Goal: Information Seeking & Learning: Learn about a topic

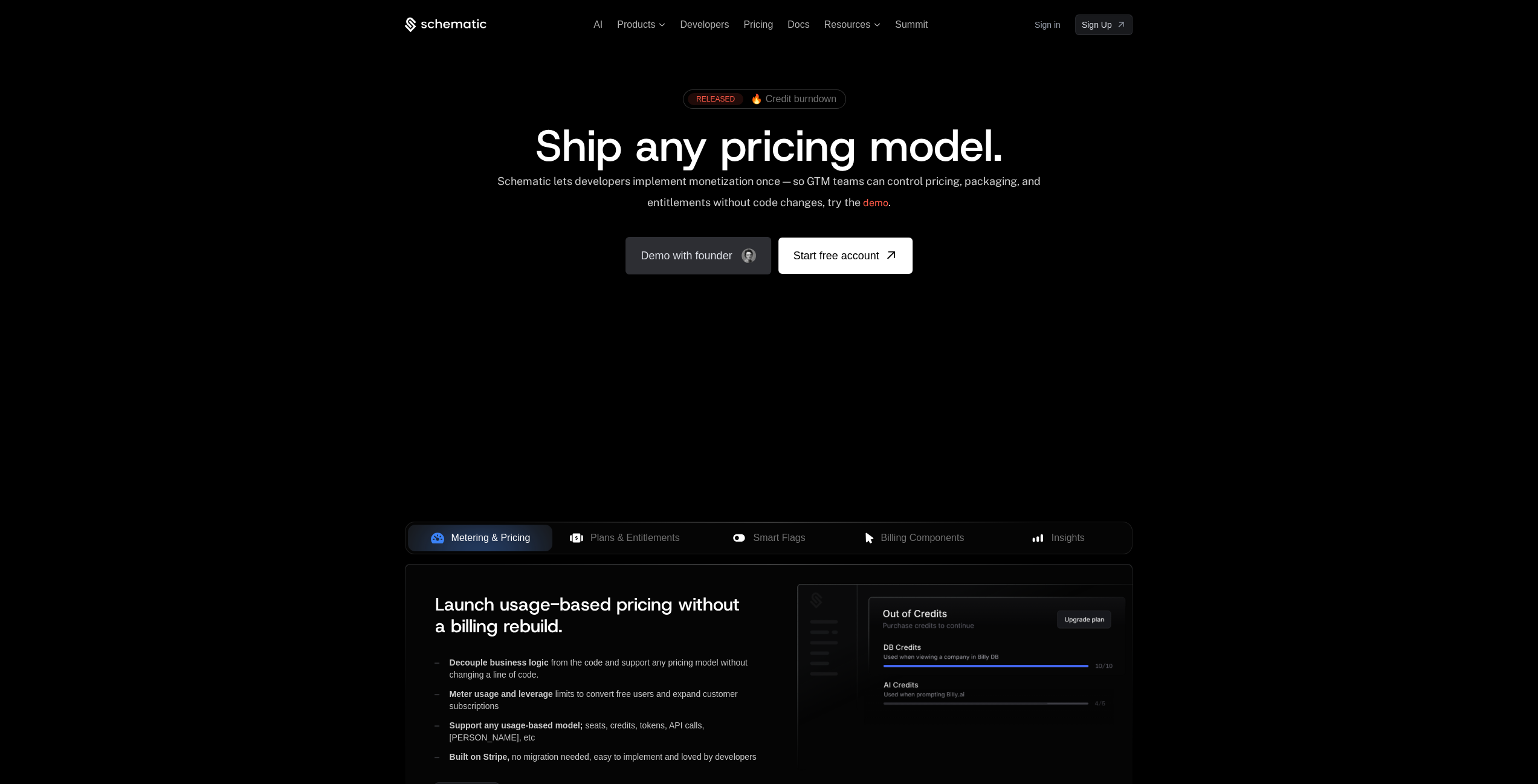
click at [735, 264] on link "Demo with founder" at bounding box center [699, 256] width 145 height 38
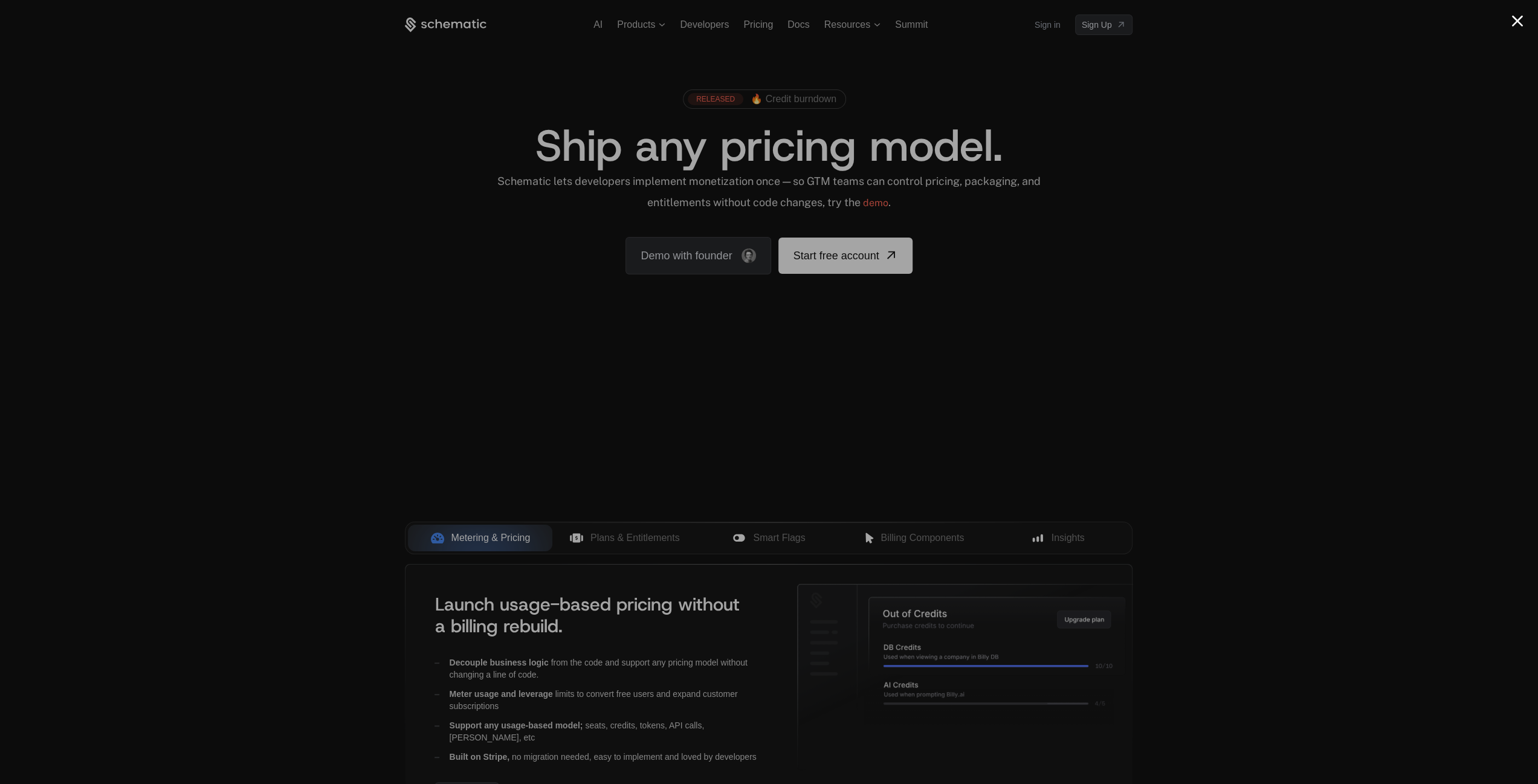
click at [1279, 139] on div at bounding box center [769, 392] width 1538 height 784
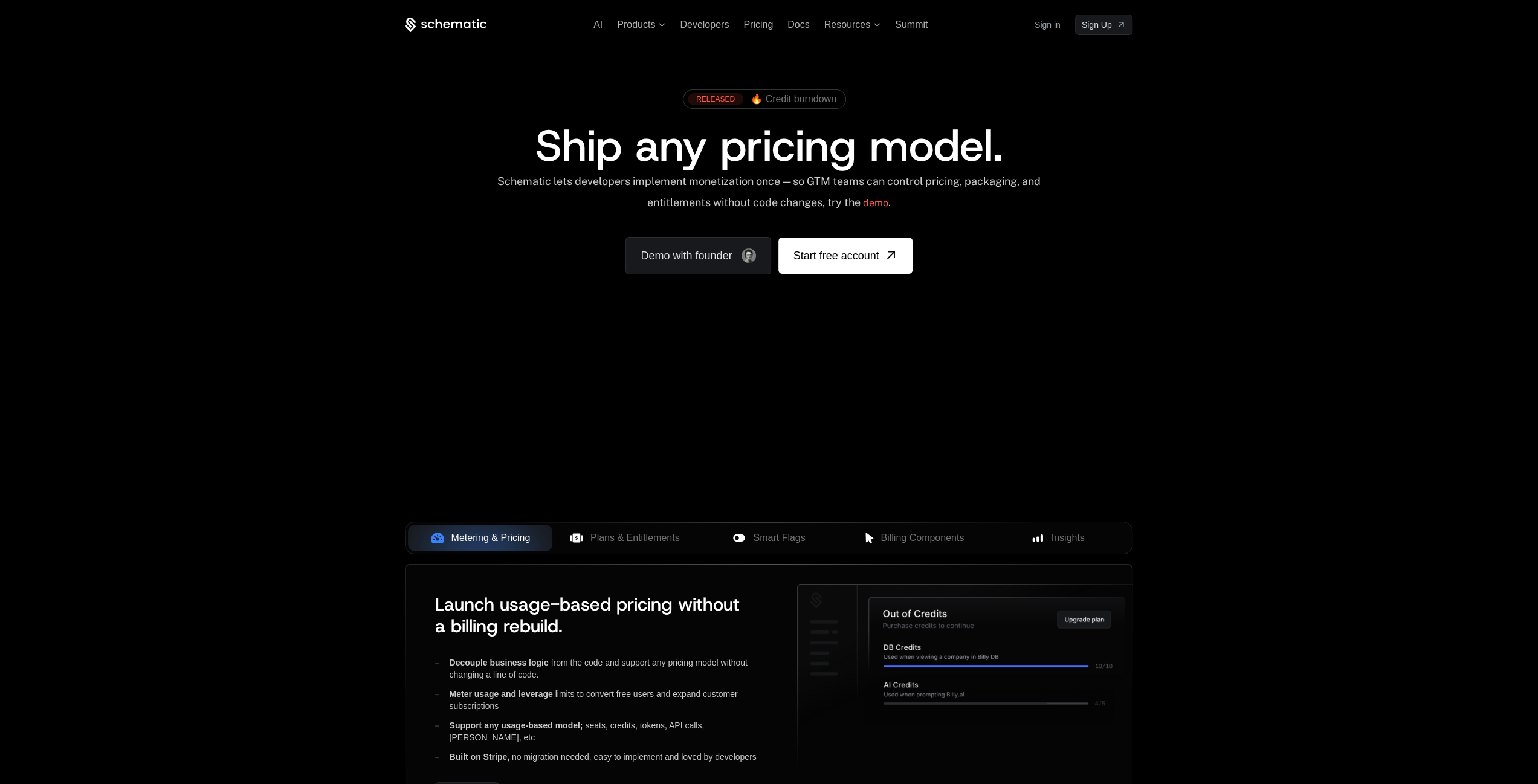
click at [872, 483] on div "Your browser does not support the video tag." at bounding box center [769, 357] width 786 height 509
click at [885, 530] on span "Billing Components" at bounding box center [922, 538] width 84 height 15
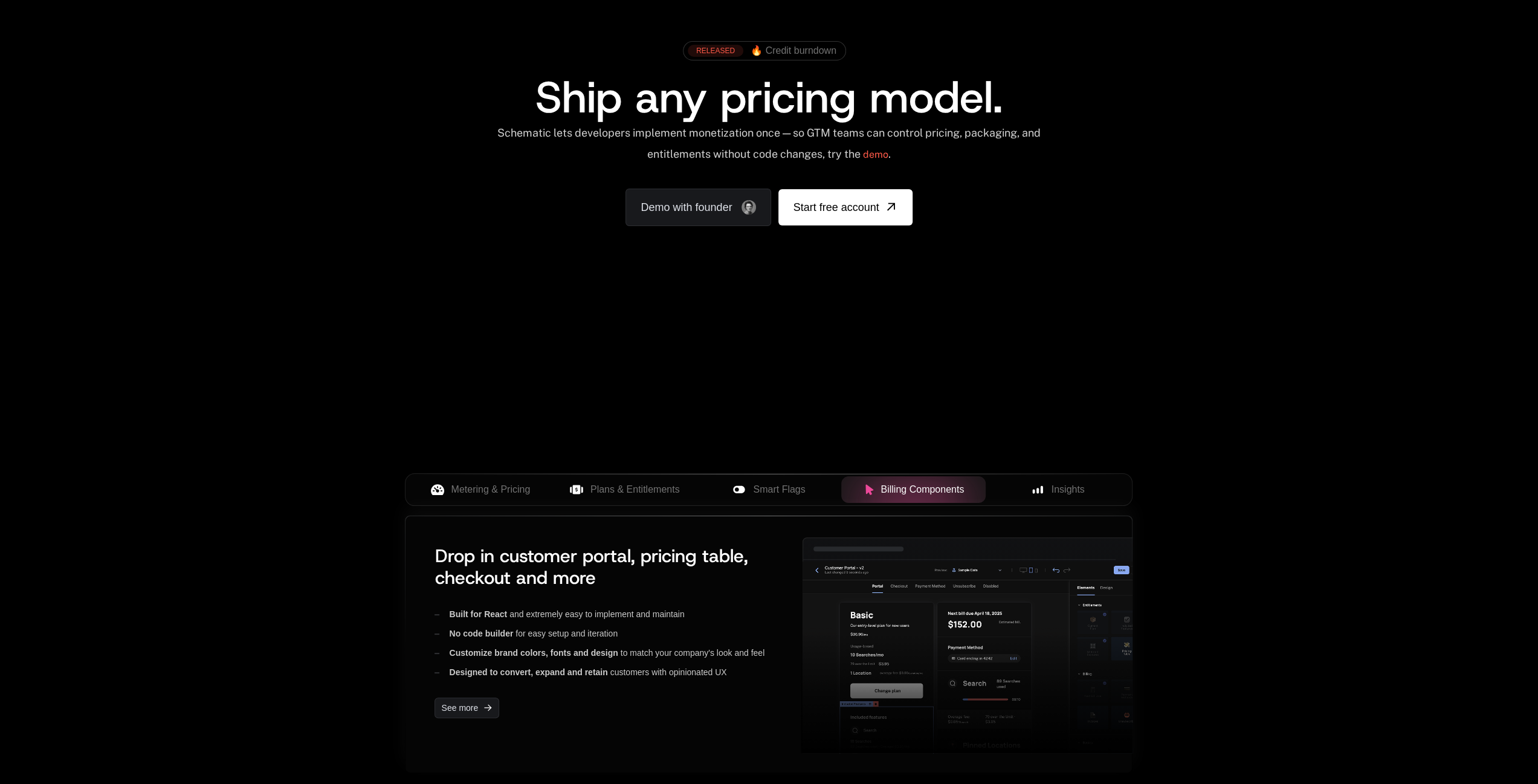
scroll to position [121, 0]
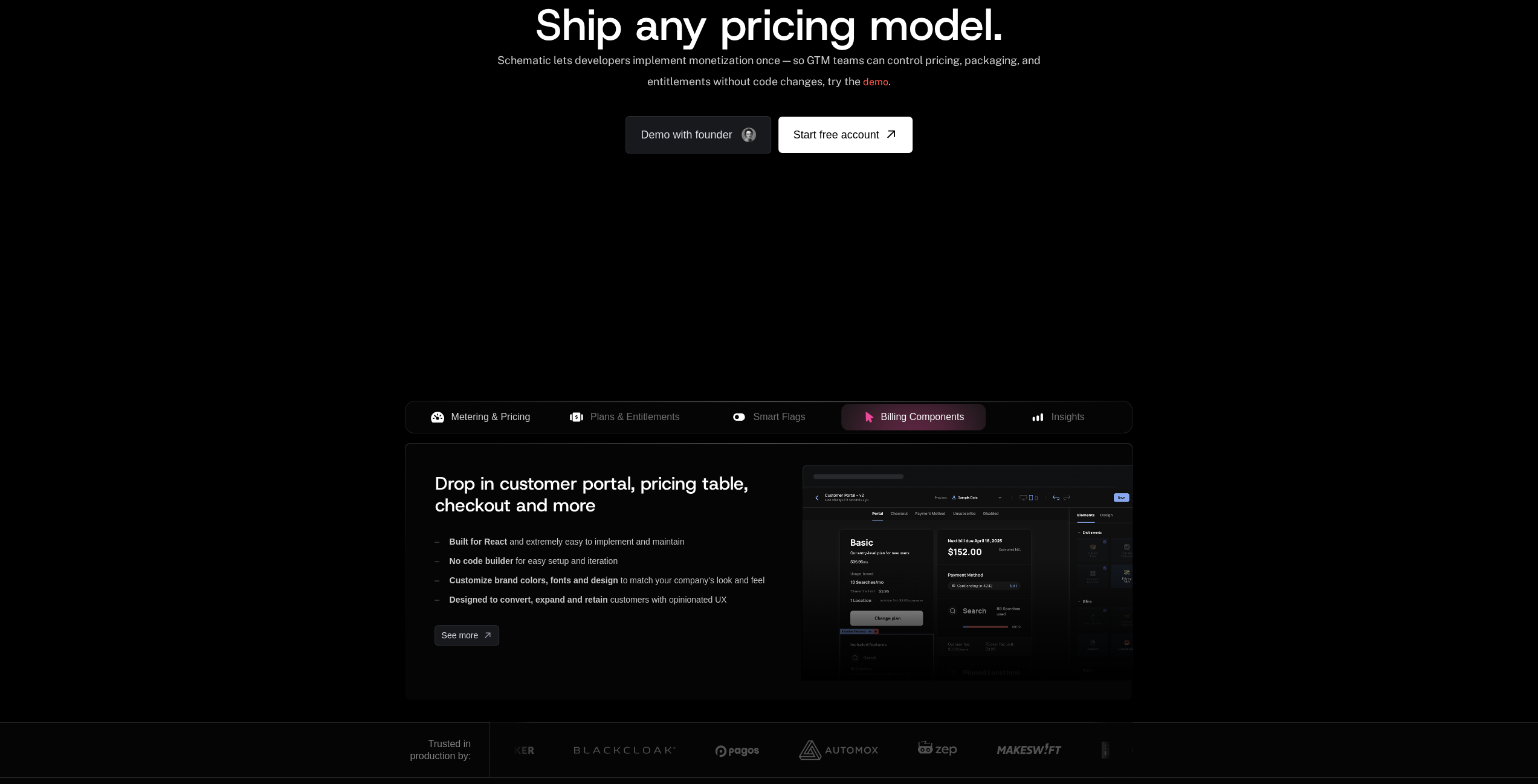
click at [454, 414] on span "Metering & Pricing" at bounding box center [491, 417] width 79 height 15
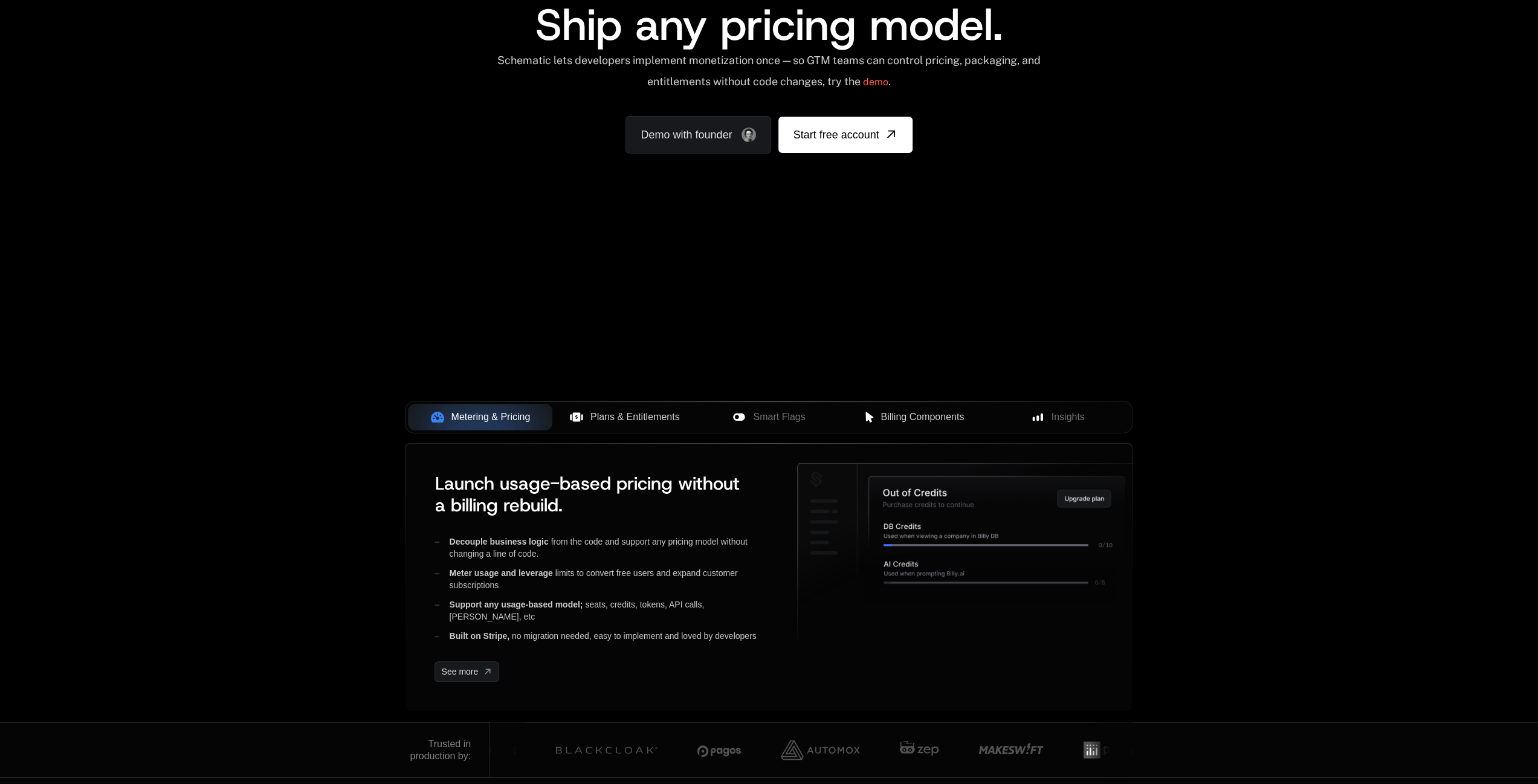
click at [622, 426] on button "Plans & Entitlements" at bounding box center [624, 416] width 144 height 27
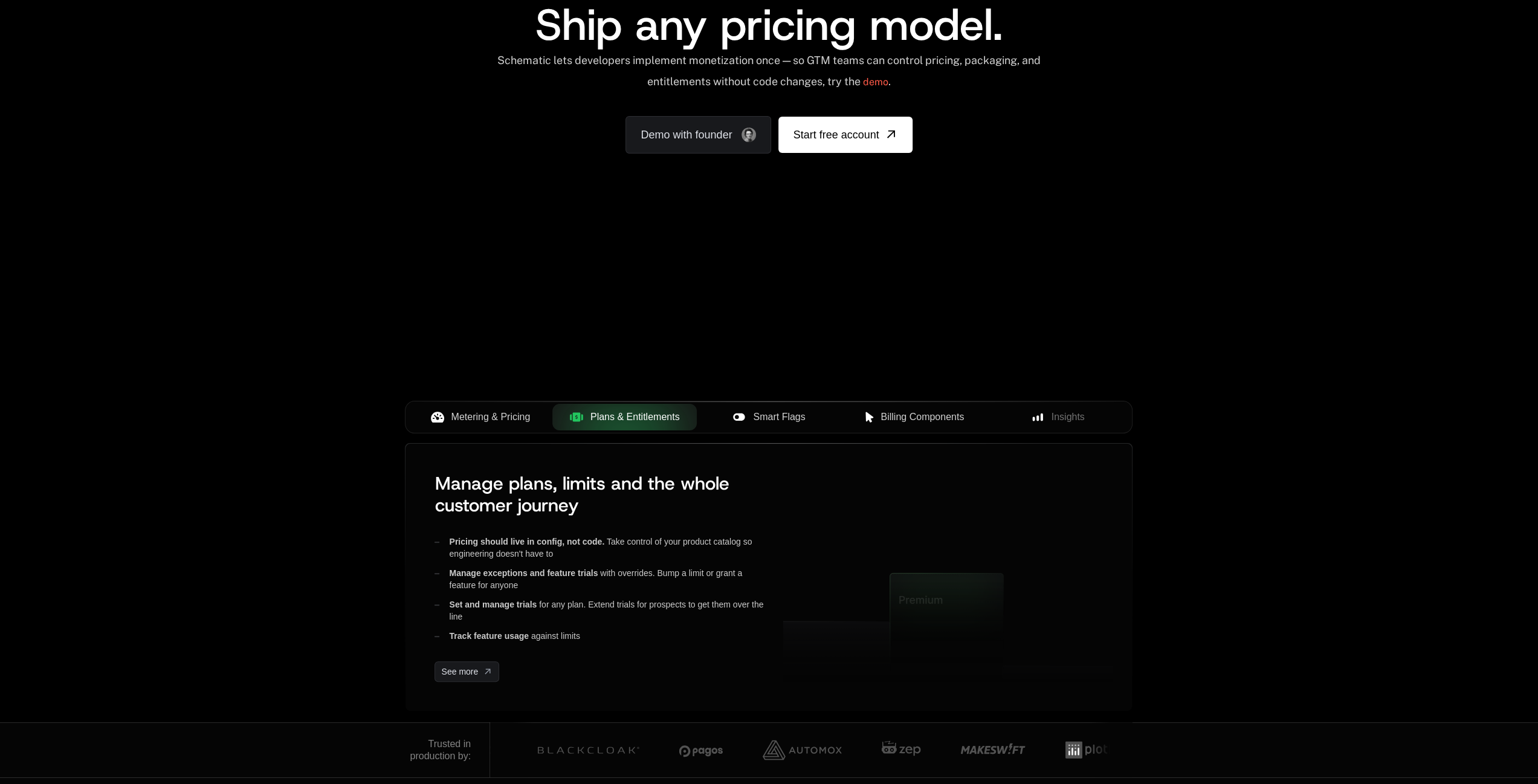
click at [733, 414] on icon at bounding box center [739, 416] width 13 height 13
click at [891, 413] on span "Billing Components" at bounding box center [922, 417] width 84 height 15
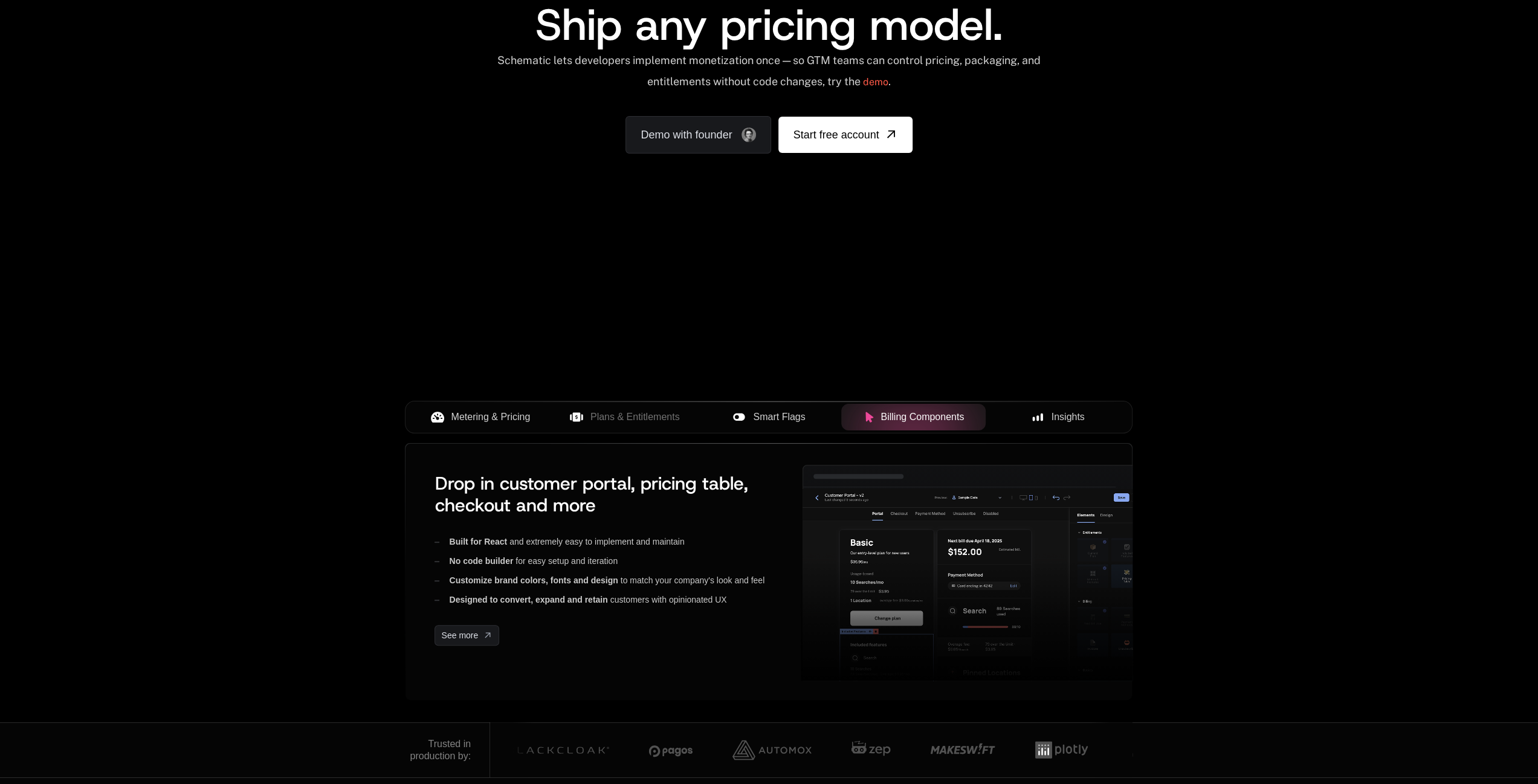
click at [1081, 414] on span "Insights" at bounding box center [1068, 417] width 33 height 15
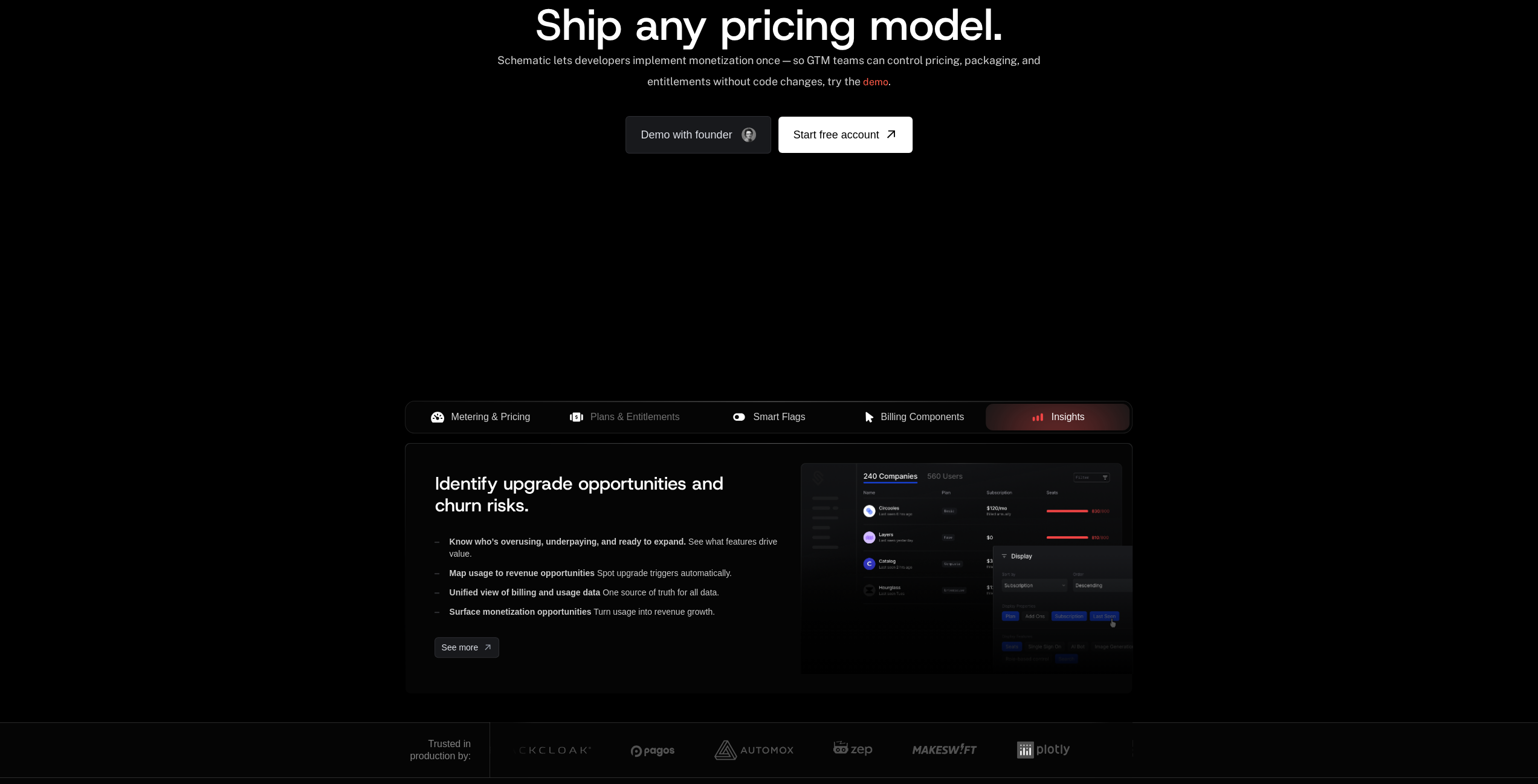
click at [446, 425] on button "Metering & Pricing" at bounding box center [480, 416] width 144 height 27
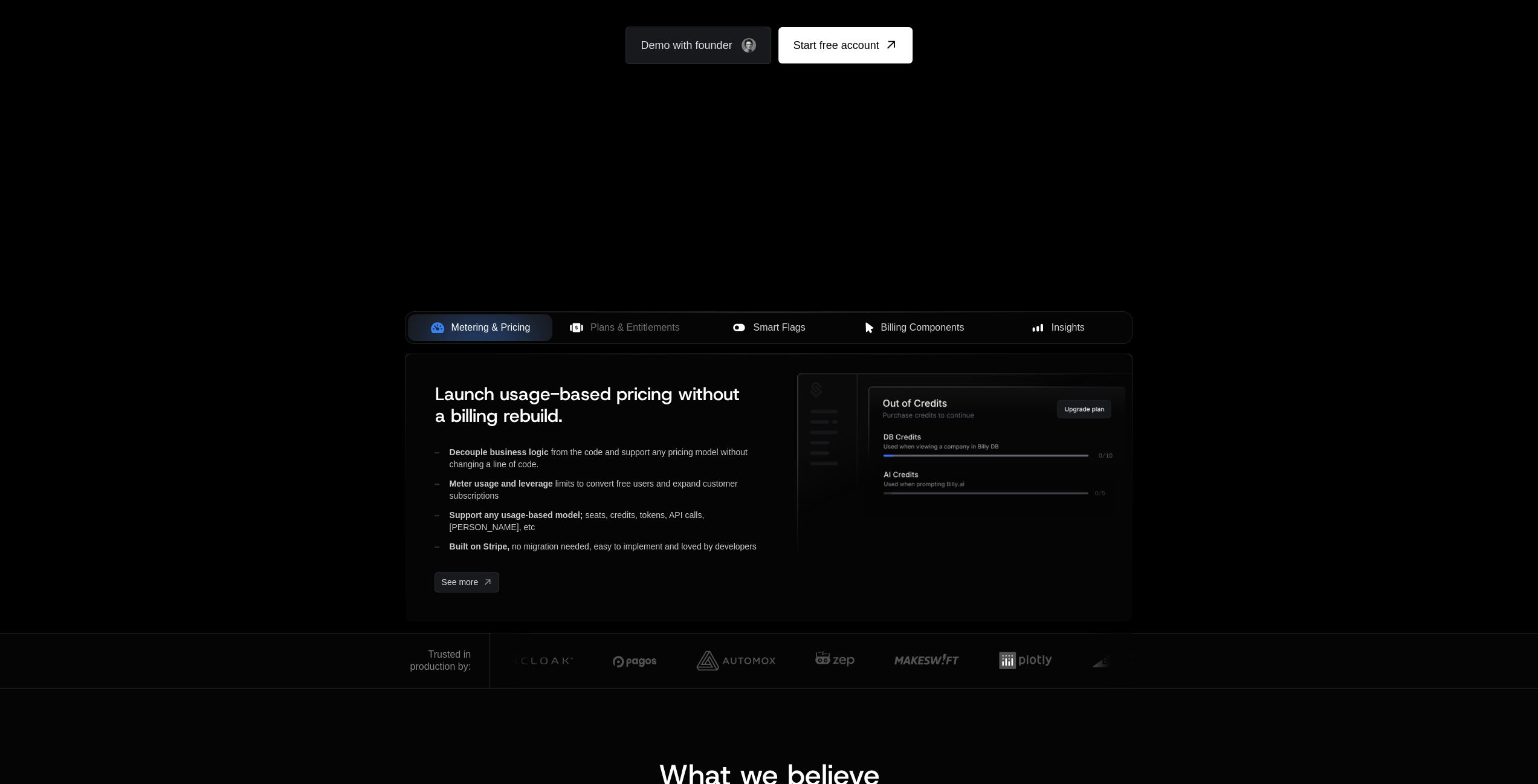
scroll to position [363, 0]
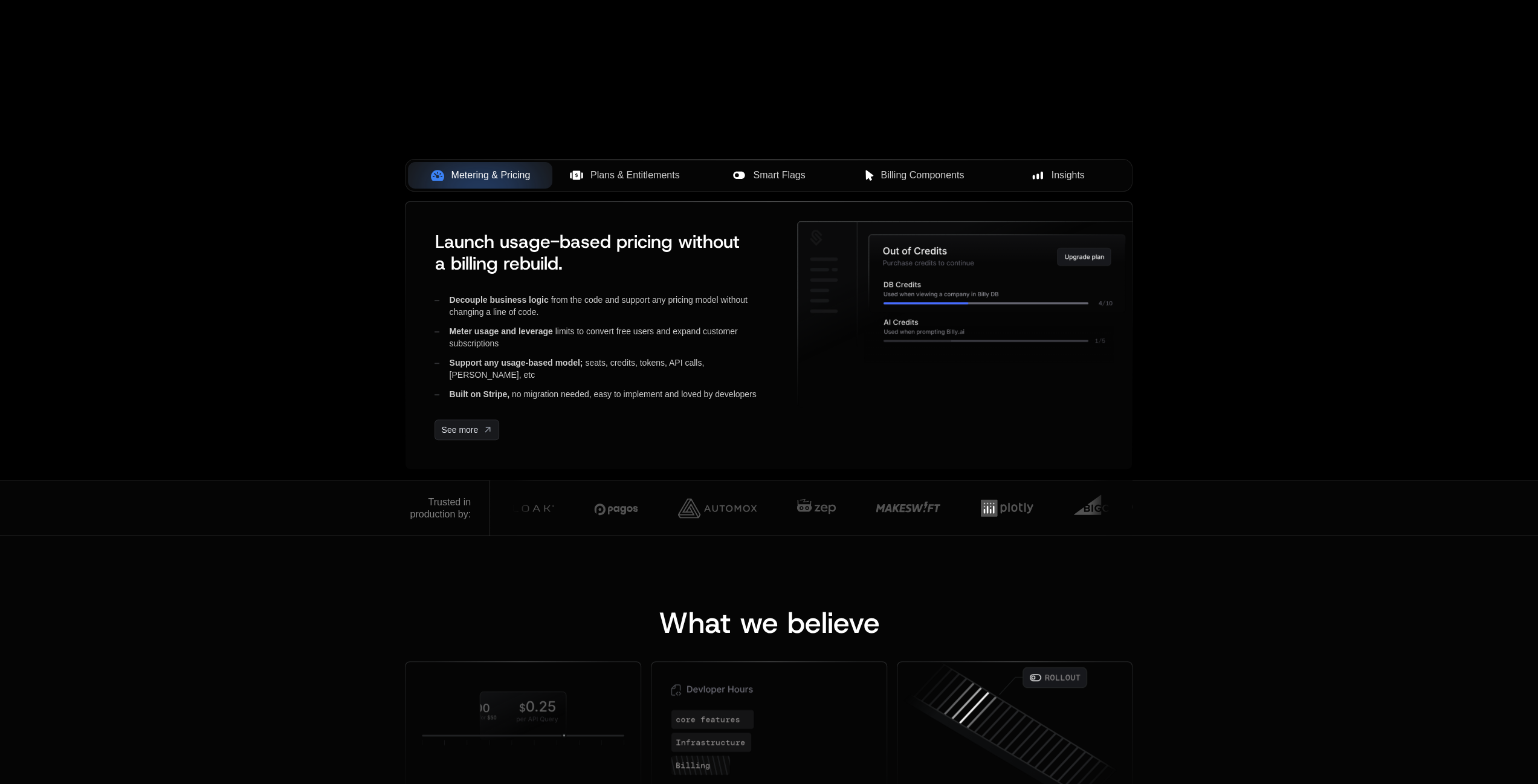
click at [576, 177] on icon at bounding box center [576, 176] width 8 height 9
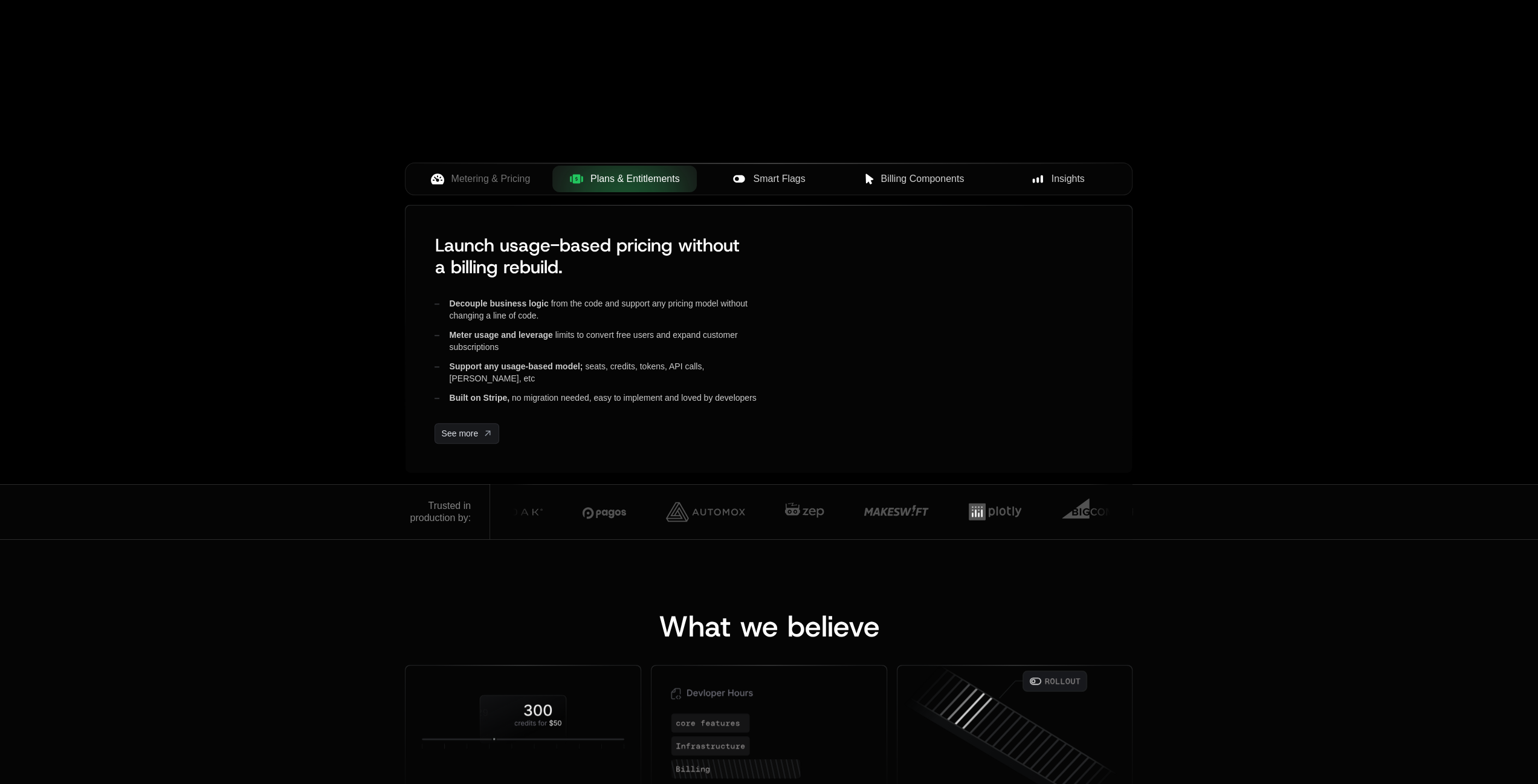
scroll to position [181, 0]
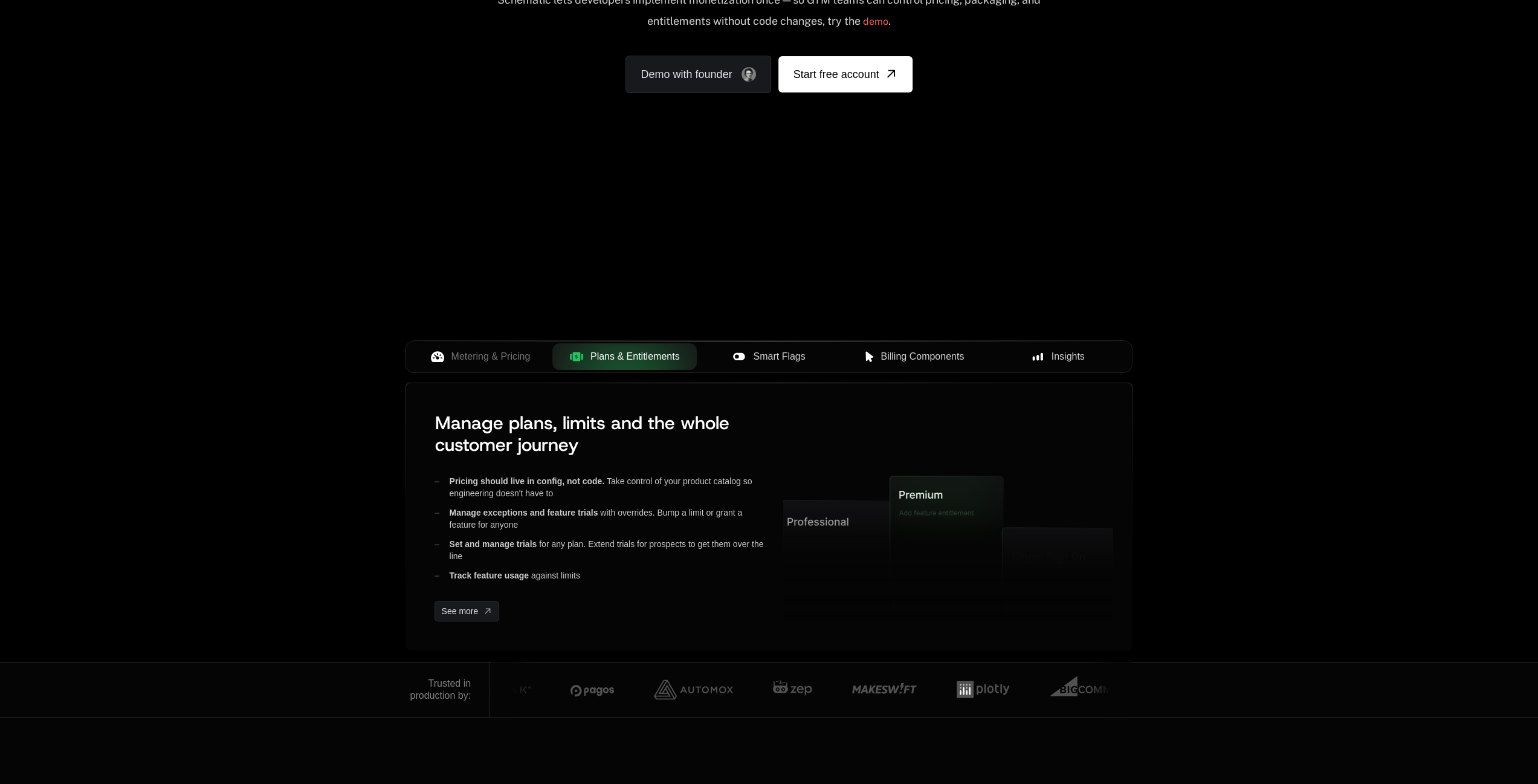
click at [1063, 361] on span "Insights" at bounding box center [1068, 357] width 33 height 15
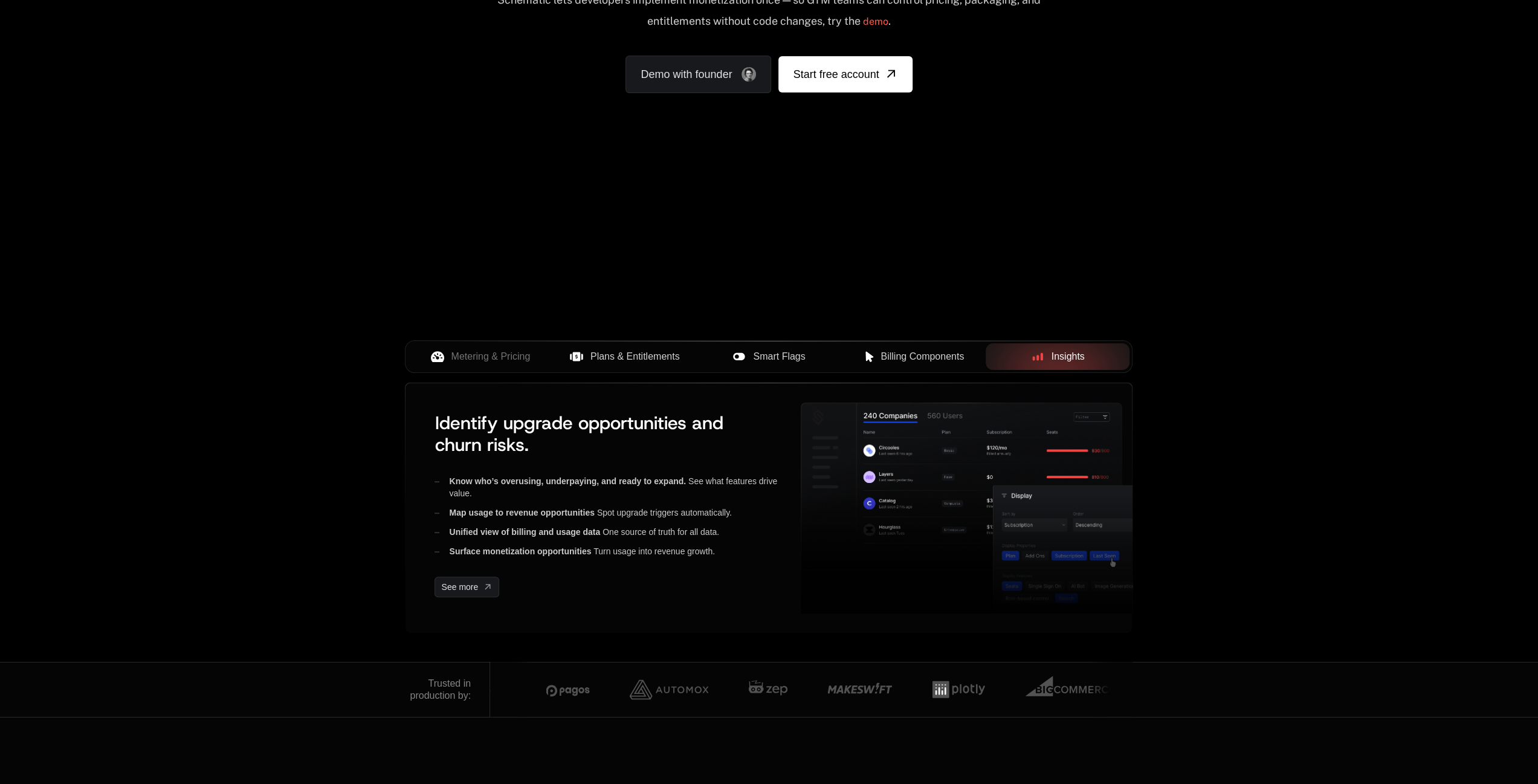
click at [471, 355] on span "Metering & Pricing" at bounding box center [491, 357] width 79 height 15
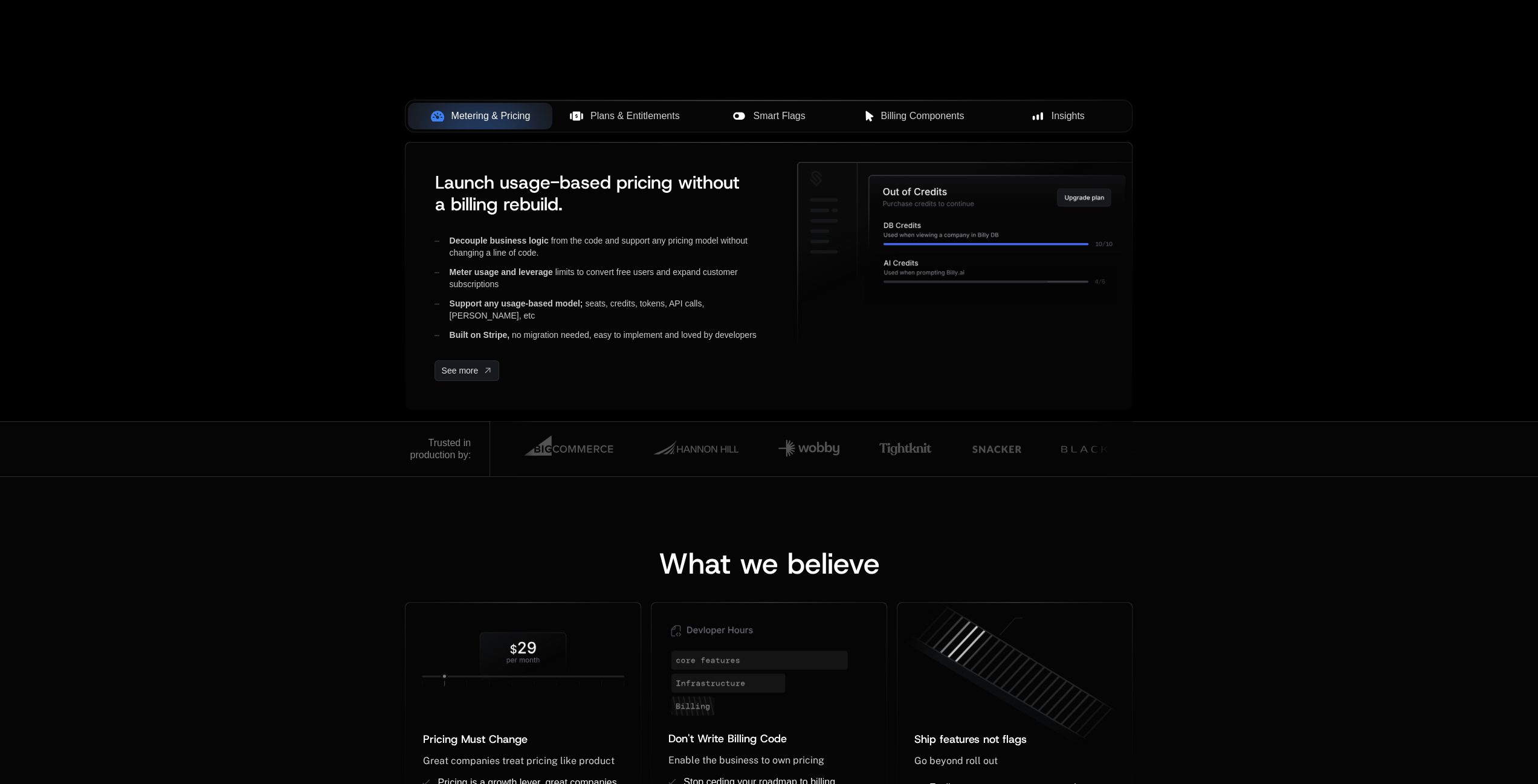
scroll to position [423, 0]
click at [438, 452] on div "Trusted in production by:" at bounding box center [440, 448] width 61 height 24
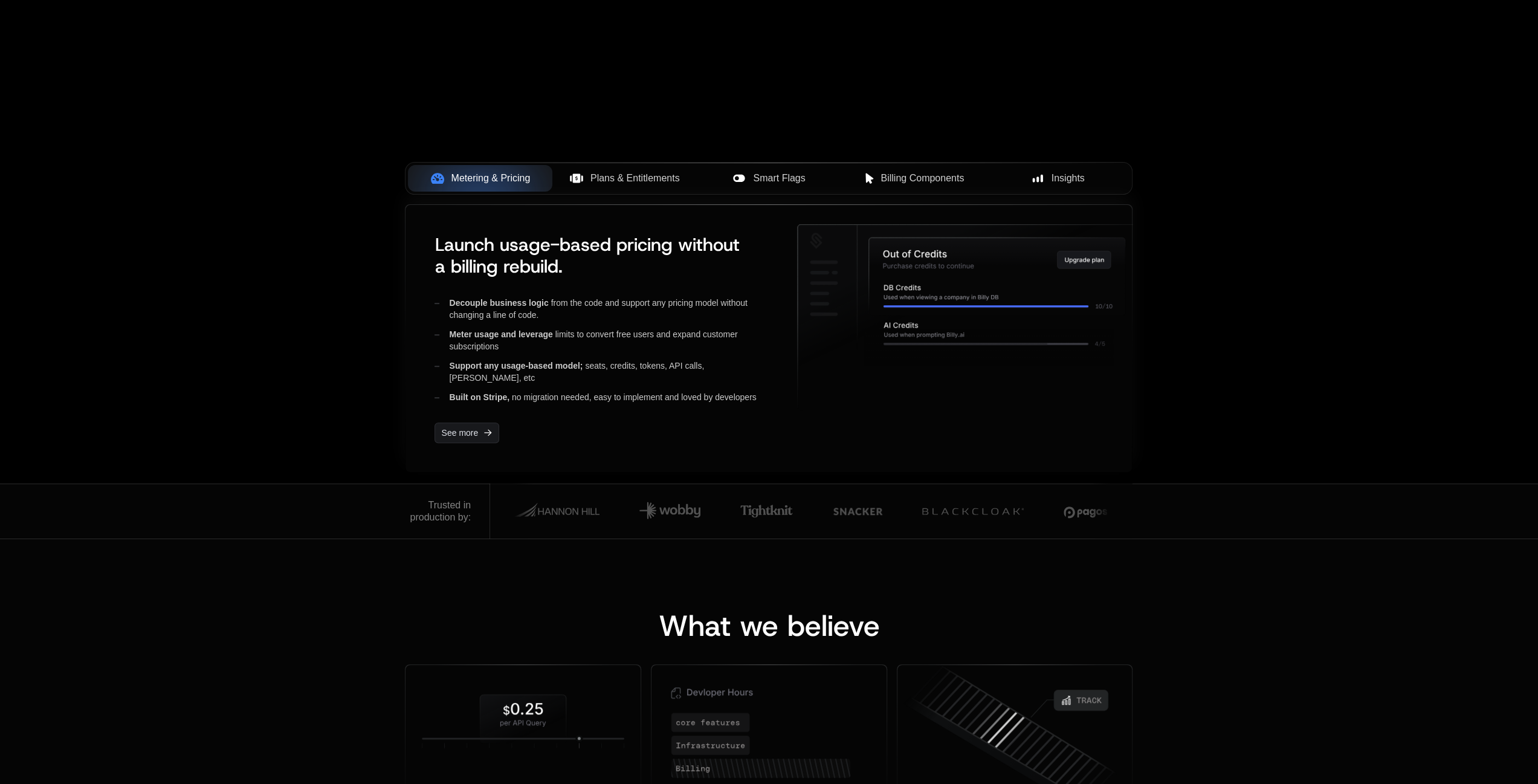
scroll to position [363, 0]
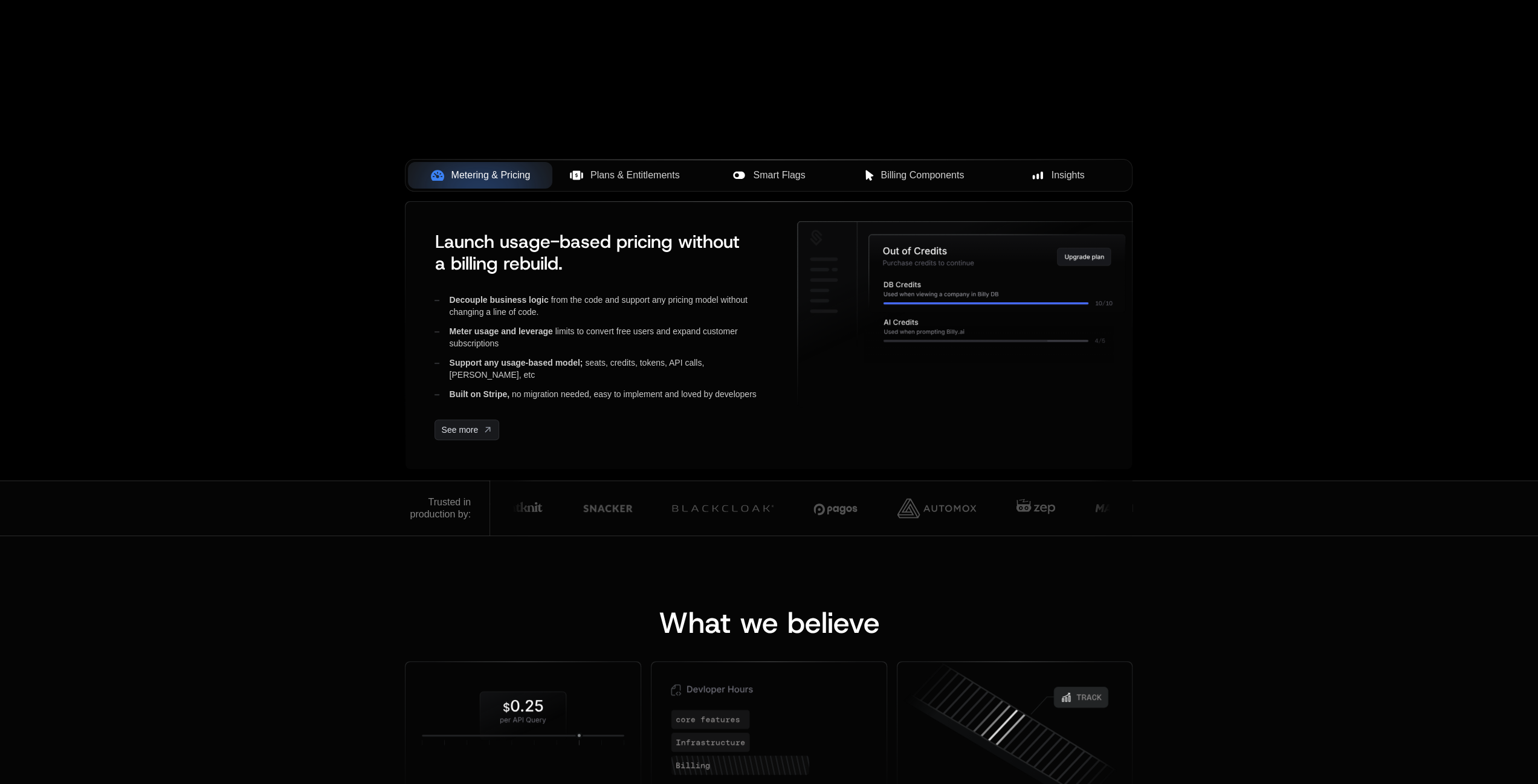
click at [836, 509] on img at bounding box center [835, 507] width 43 height 36
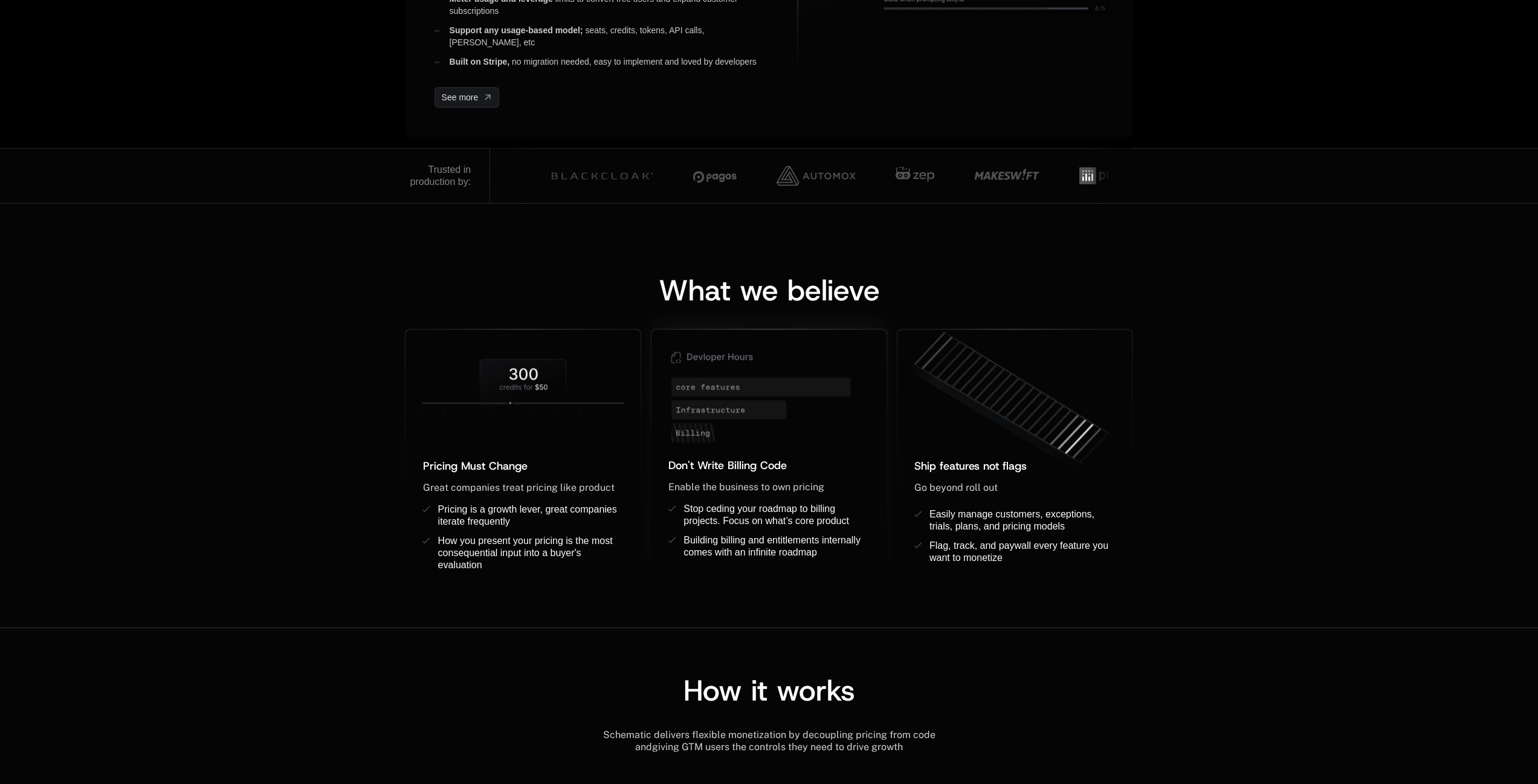
scroll to position [725, 0]
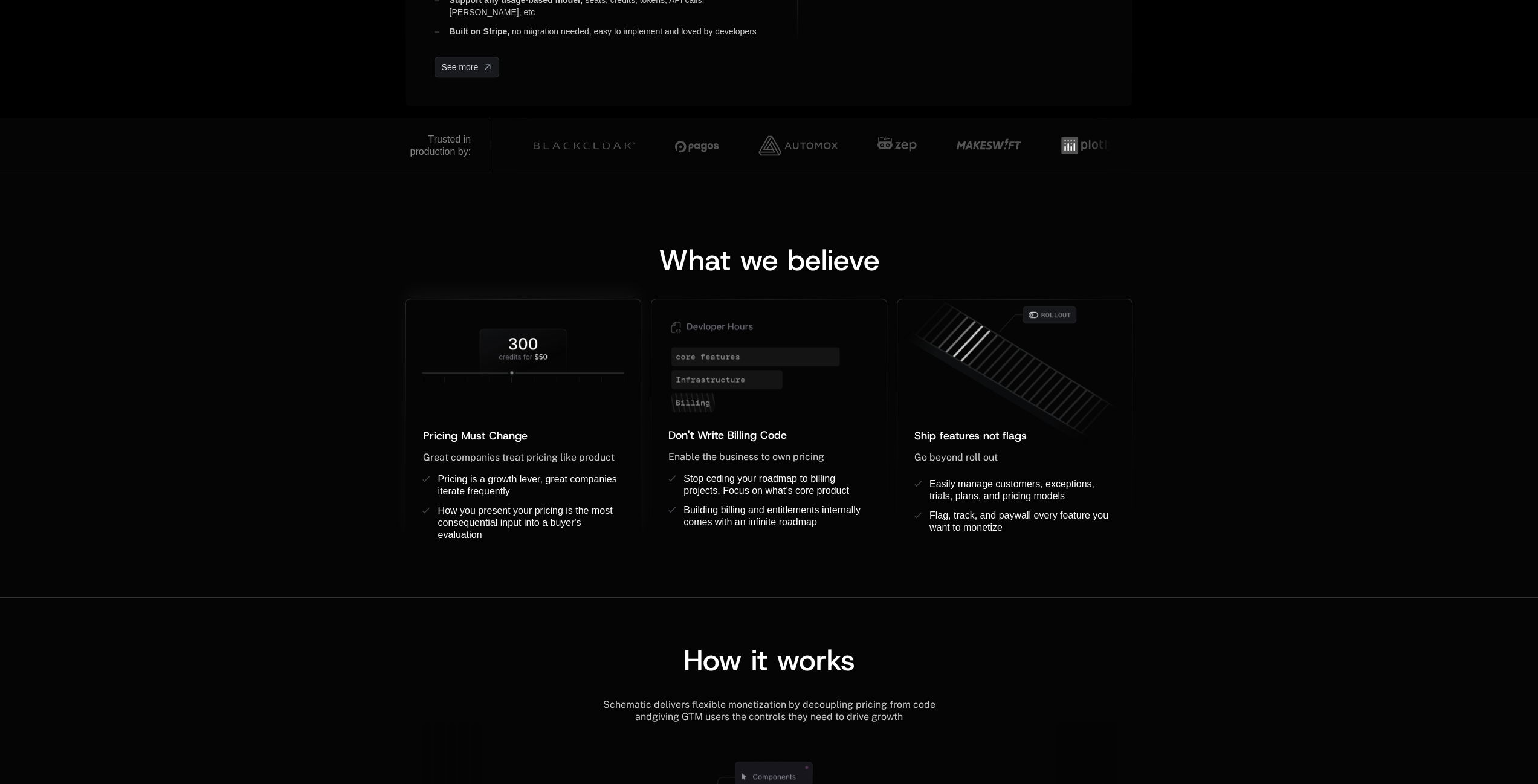
click at [515, 324] on icon at bounding box center [523, 355] width 235 height 76
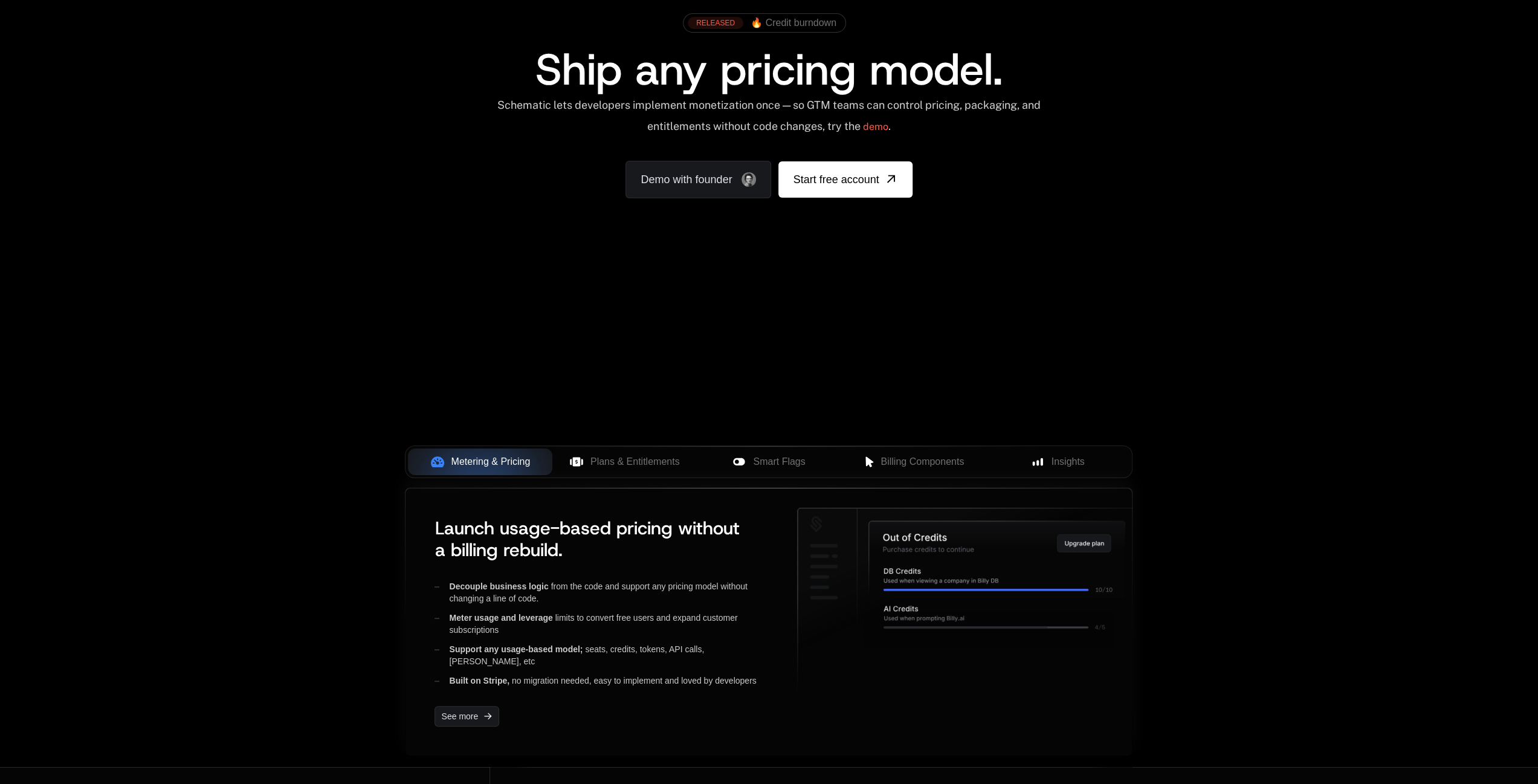
scroll to position [302, 0]
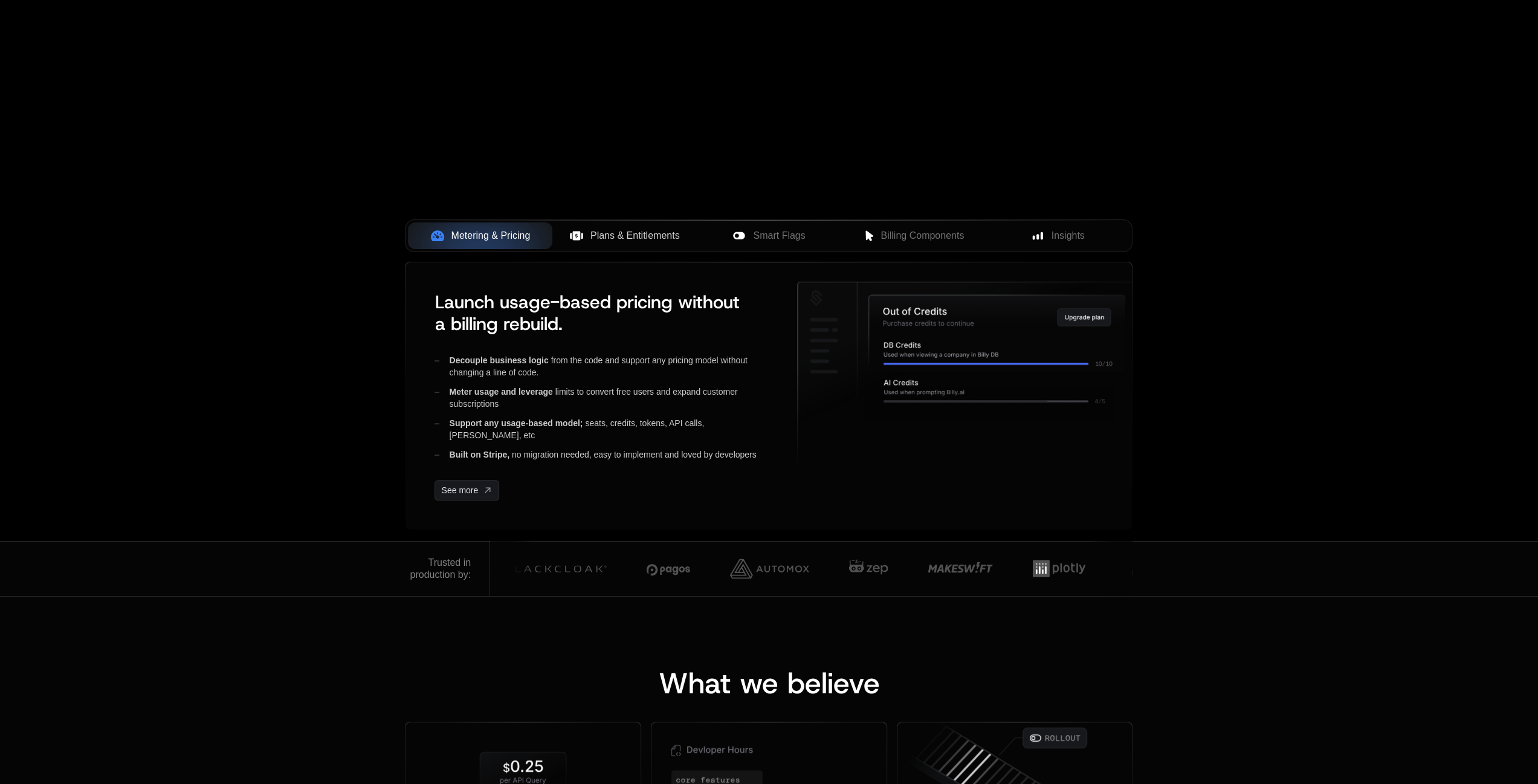
click at [639, 225] on button "Plans & Entitlements" at bounding box center [624, 235] width 144 height 27
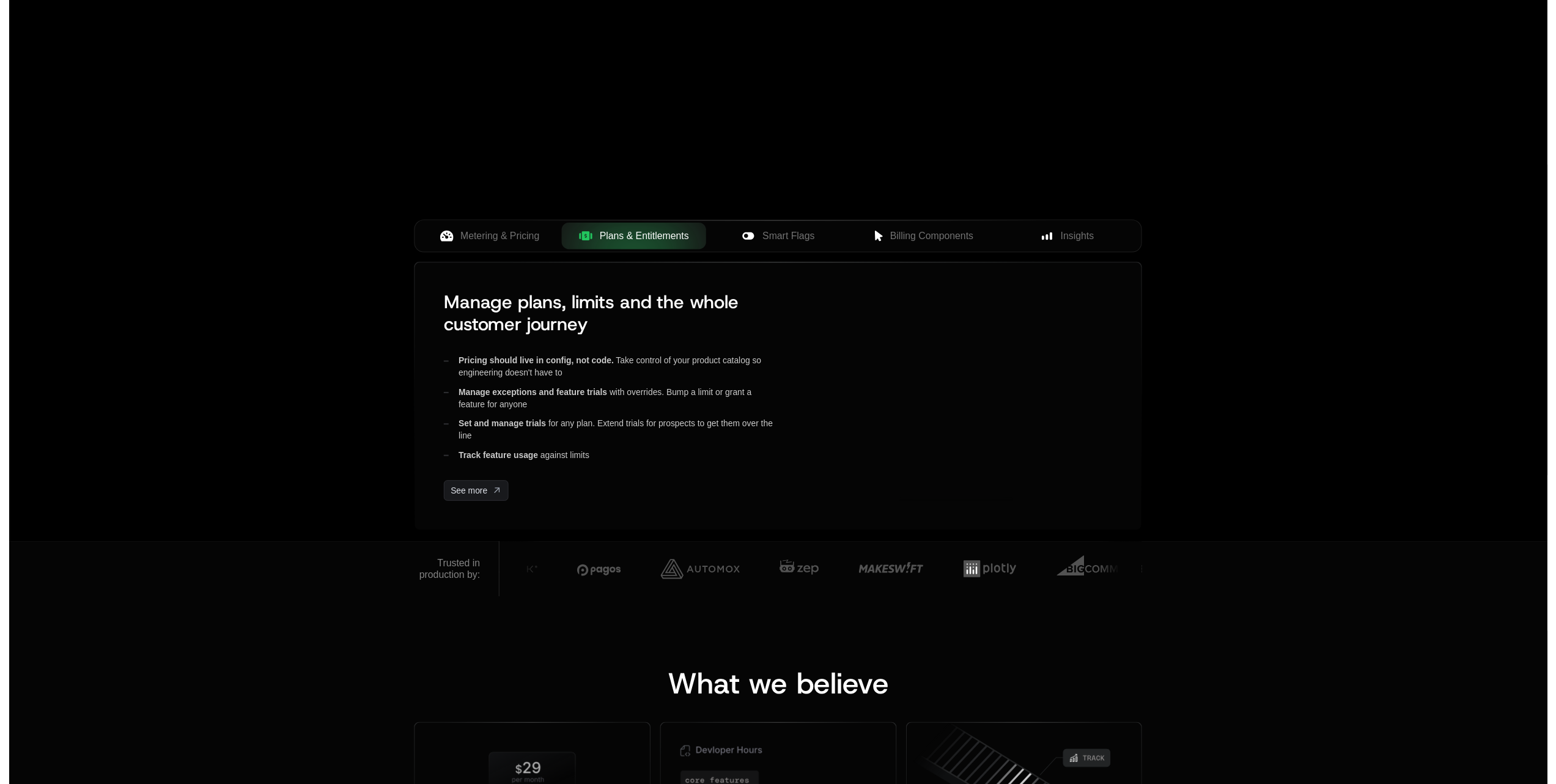
scroll to position [0, 0]
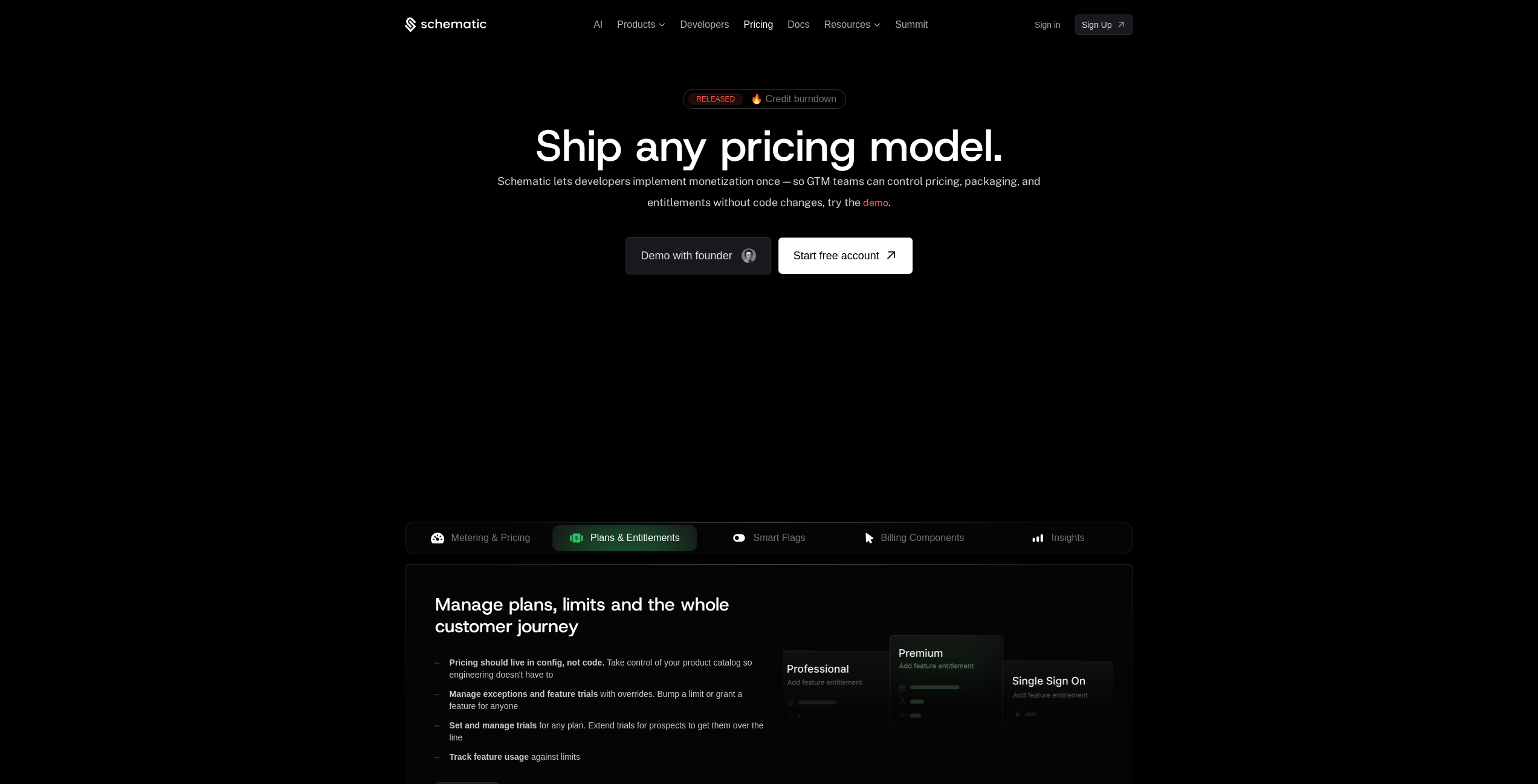
click at [758, 22] on span "Pricing" at bounding box center [758, 24] width 29 height 10
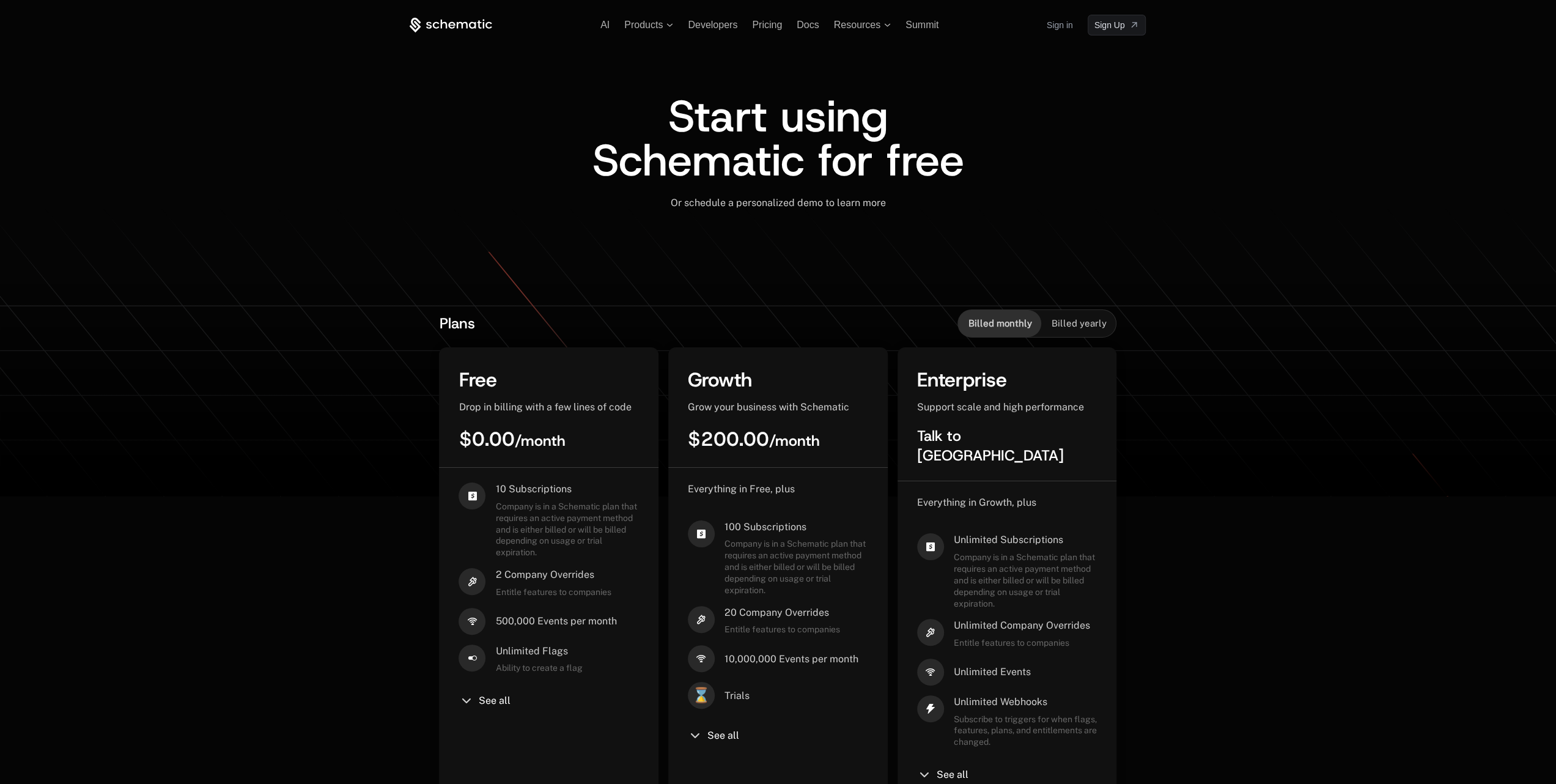
click at [1071, 329] on div "Billed yearly" at bounding box center [1079, 323] width 74 height 27
click at [1024, 326] on span "Billed monthly" at bounding box center [1000, 323] width 63 height 12
click at [1096, 326] on span "Billed yearly" at bounding box center [1078, 323] width 55 height 12
click at [986, 329] on div "Billed monthly" at bounding box center [999, 323] width 83 height 27
click at [493, 708] on div "10 Subscriptions Company is in a Schematic plan that requires an active payment…" at bounding box center [549, 632] width 180 height 299
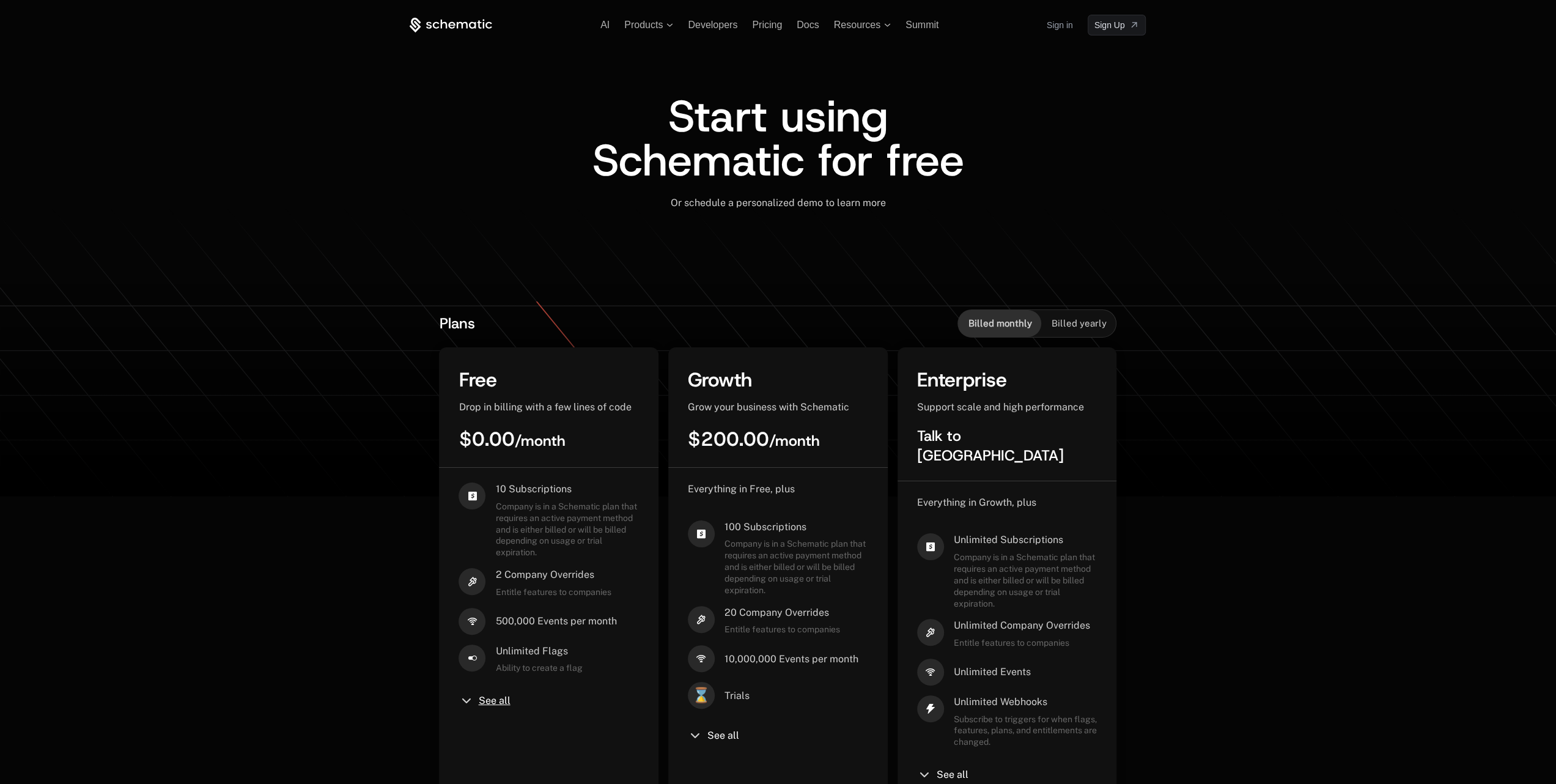
click at [488, 697] on span "See all" at bounding box center [494, 700] width 32 height 10
click at [450, 19] on icon at bounding box center [451, 25] width 83 height 15
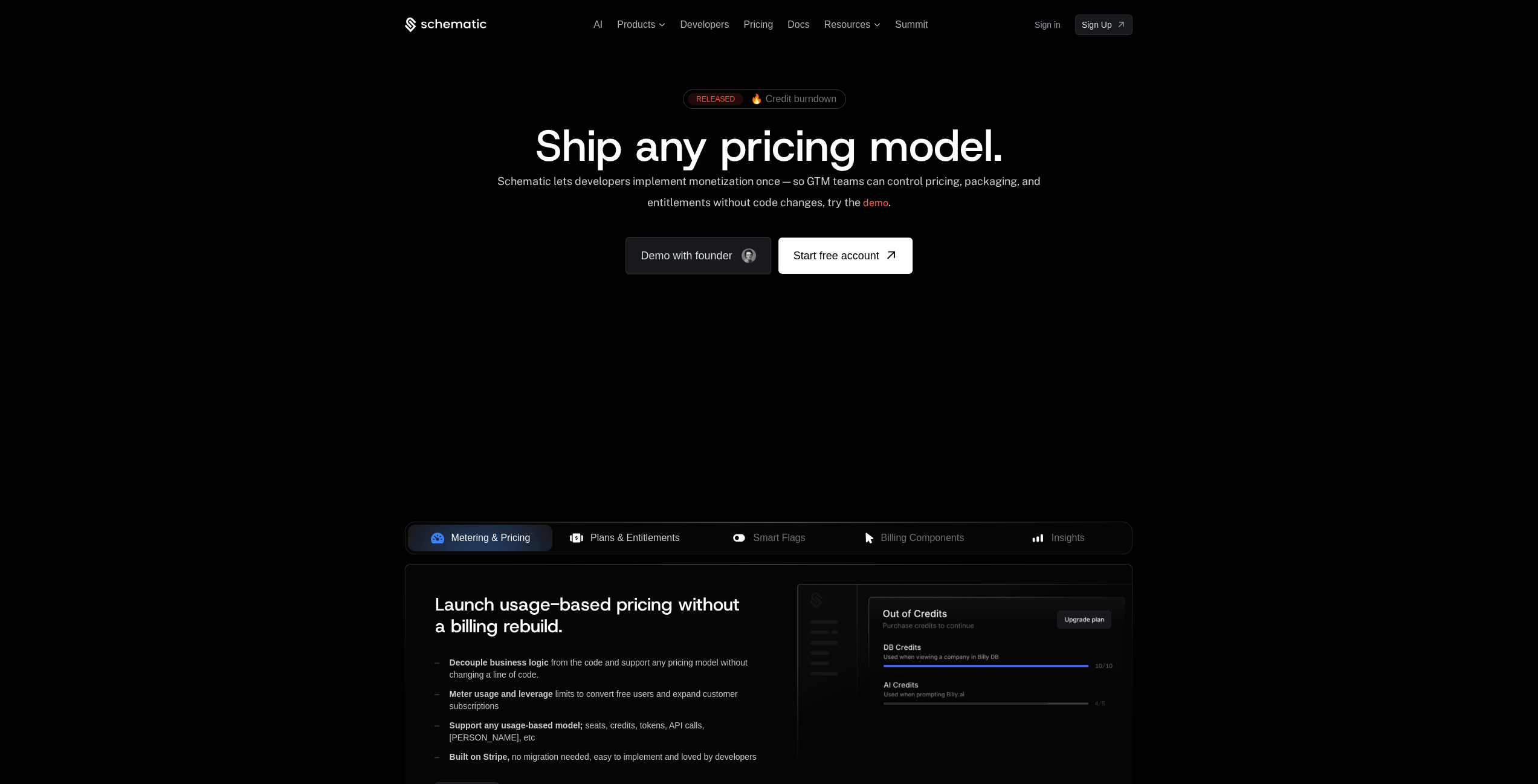
click at [636, 538] on span "Plans & Entitlements" at bounding box center [634, 538] width 89 height 15
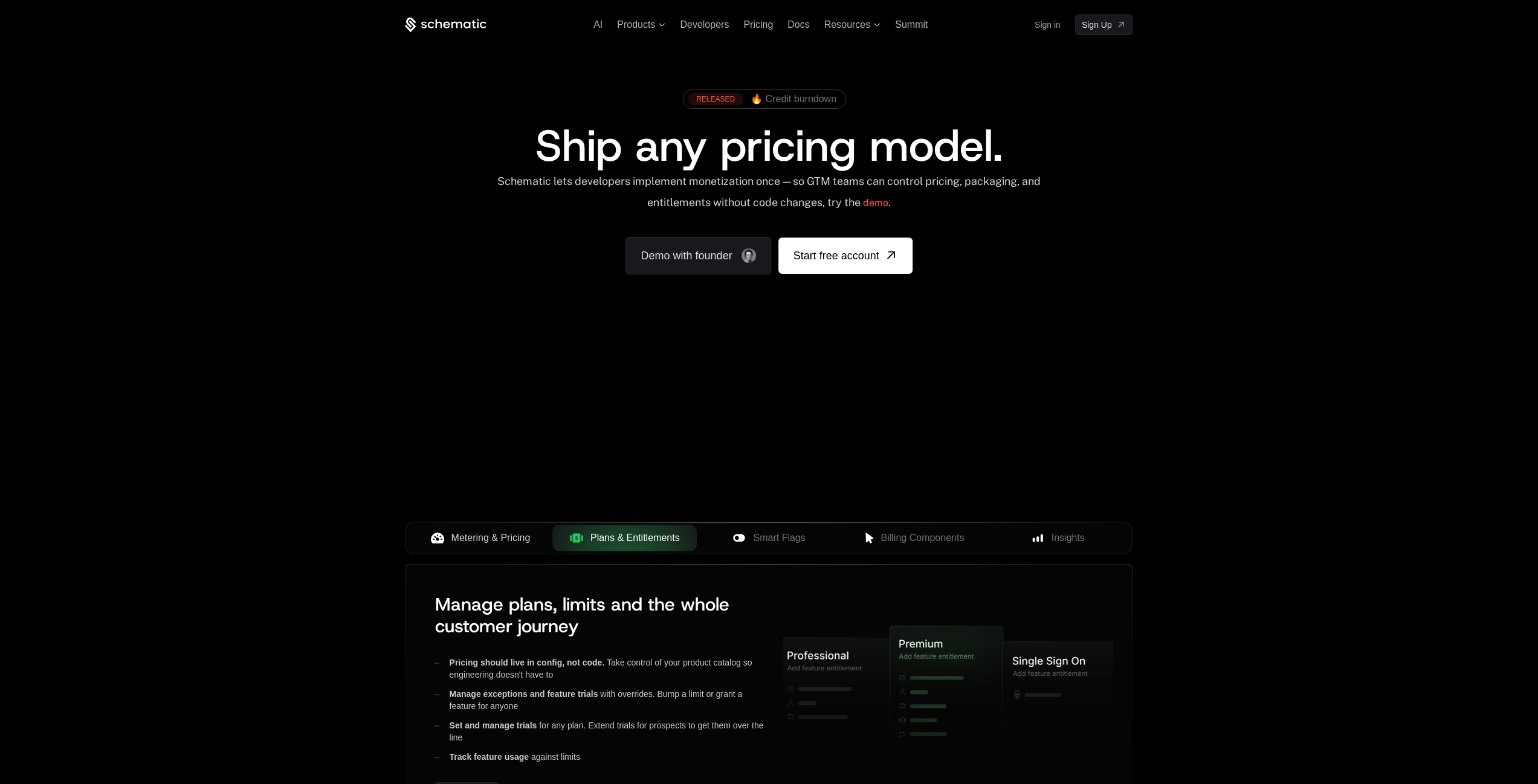
click at [456, 536] on span "Metering & Pricing" at bounding box center [491, 538] width 79 height 15
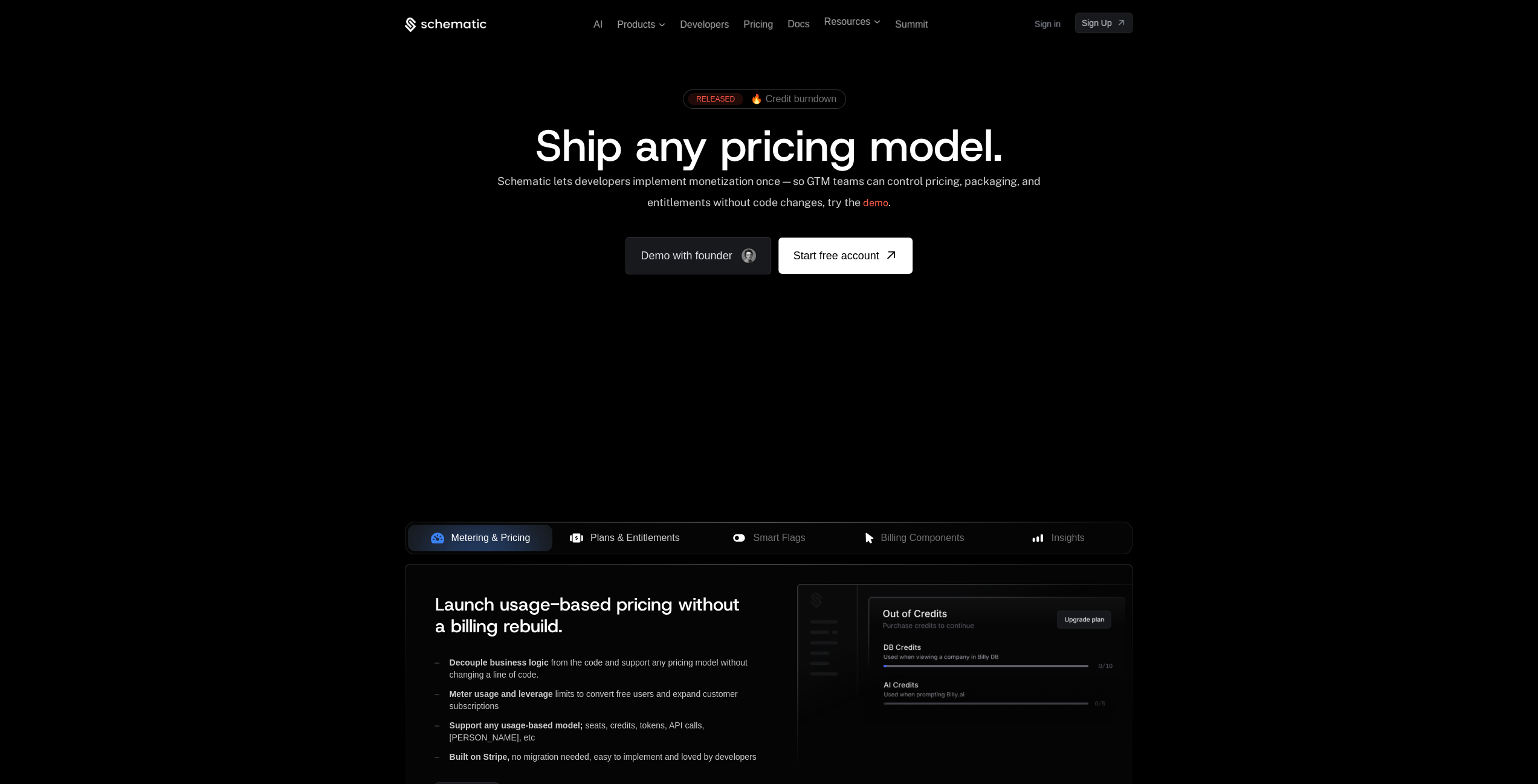
drag, startPoint x: 644, startPoint y: 528, endPoint x: 645, endPoint y: 538, distance: 10.0
click at [645, 538] on span "Plans & Entitlements" at bounding box center [634, 538] width 89 height 15
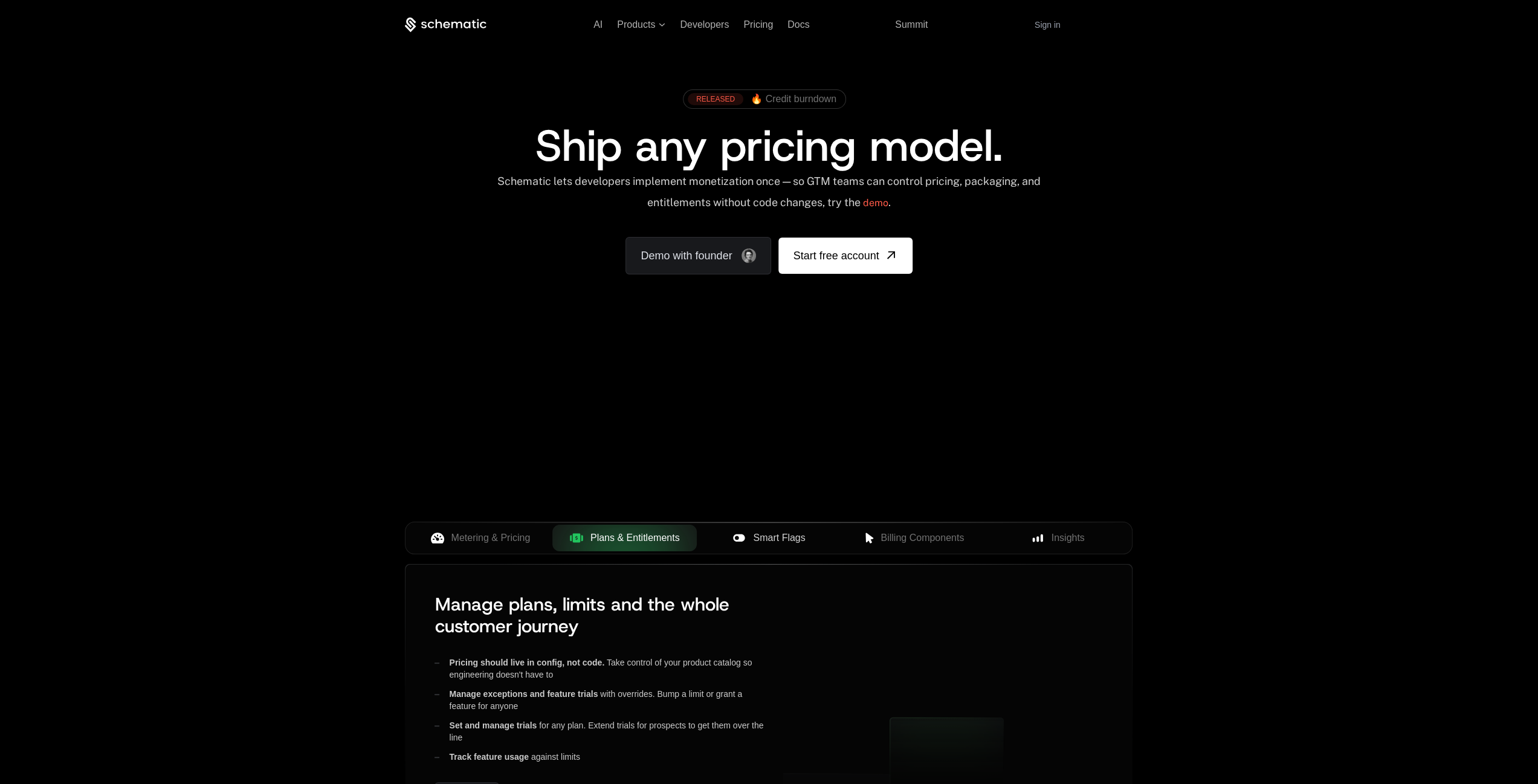
click at [779, 534] on span "Smart Flags" at bounding box center [779, 538] width 52 height 15
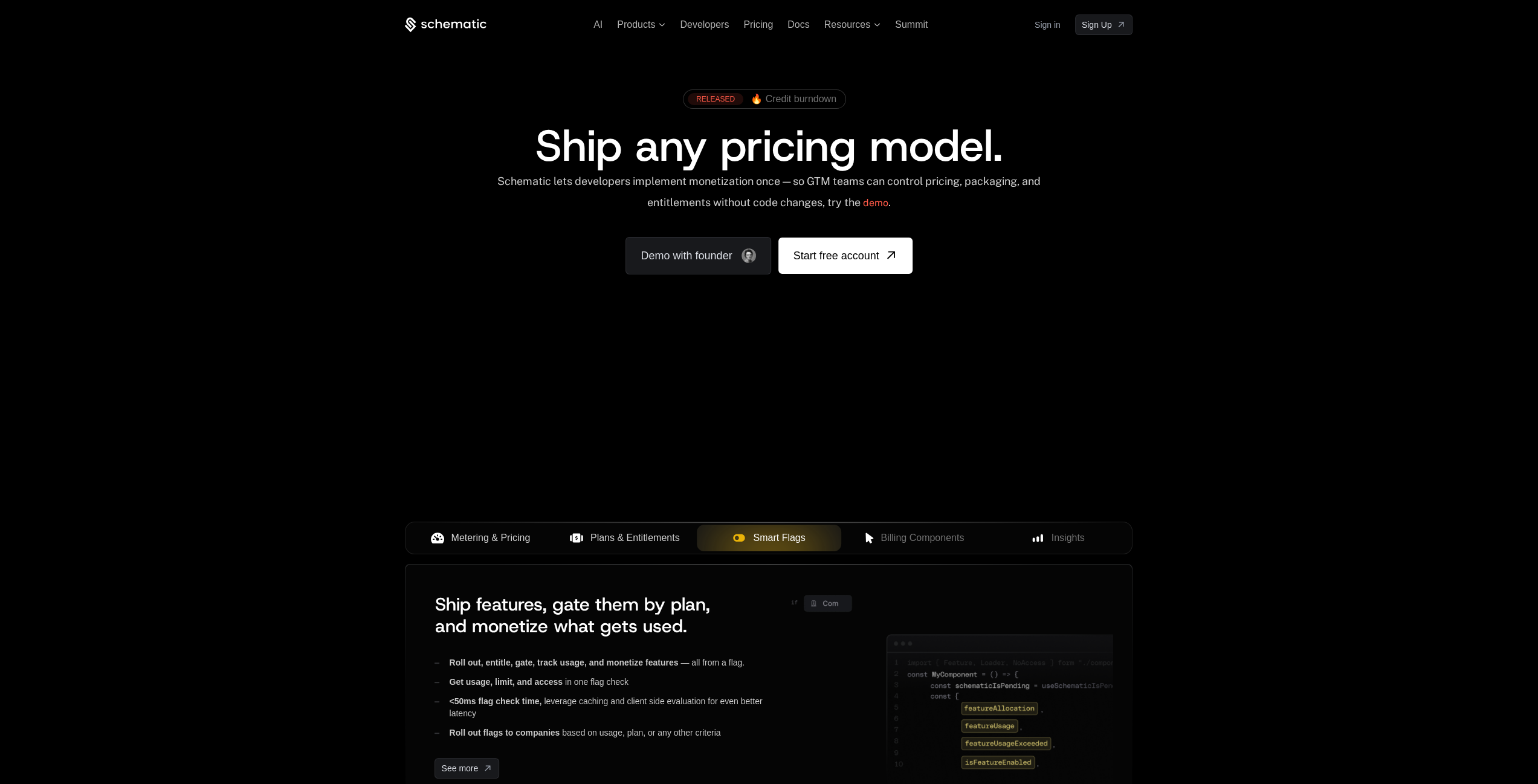
click at [483, 538] on span "Metering & Pricing" at bounding box center [491, 538] width 79 height 15
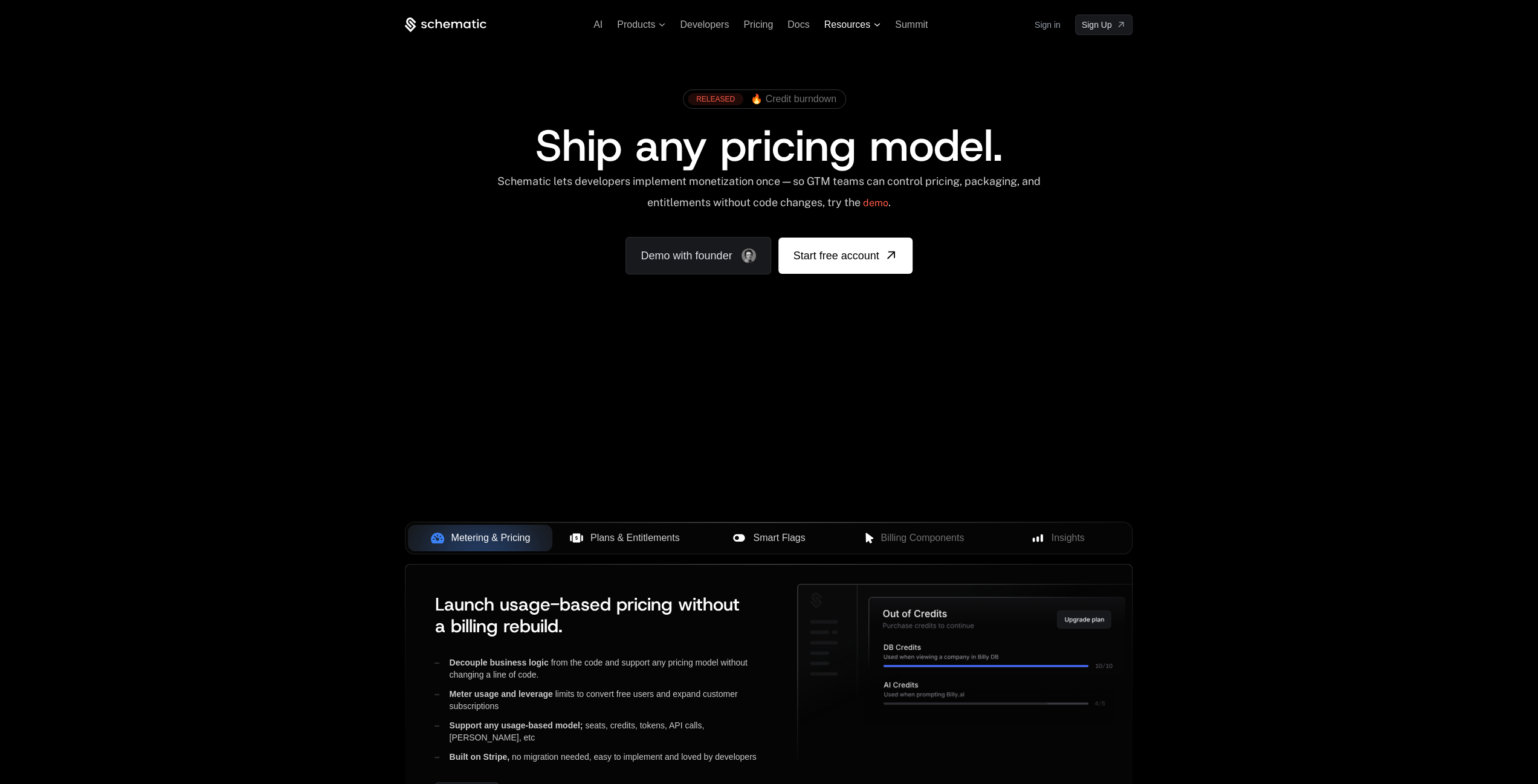
click at [862, 22] on span "Resources" at bounding box center [848, 25] width 46 height 11
click at [846, 20] on span "Resources" at bounding box center [848, 25] width 46 height 11
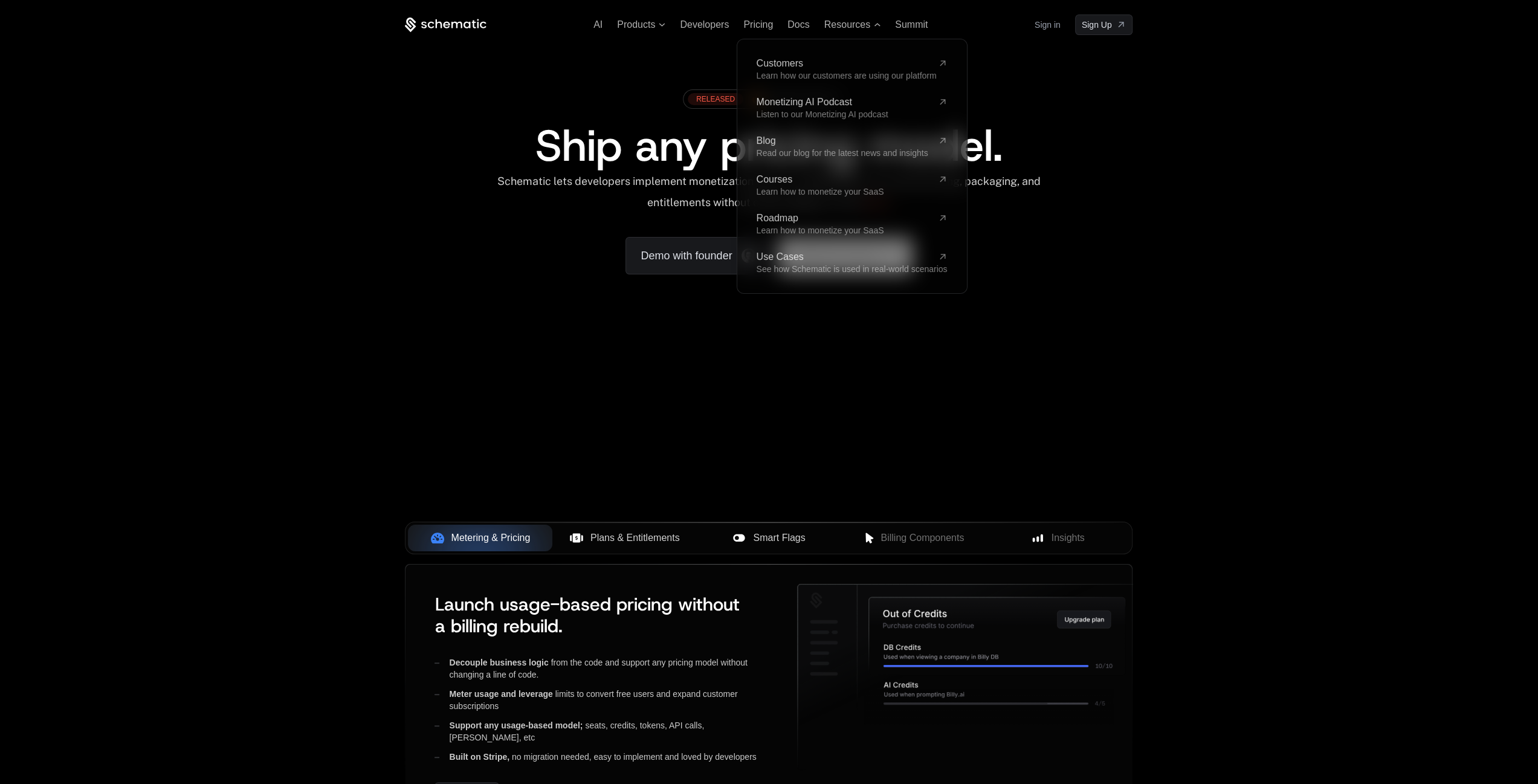
click at [633, 526] on button "Plans & Entitlements" at bounding box center [624, 538] width 144 height 27
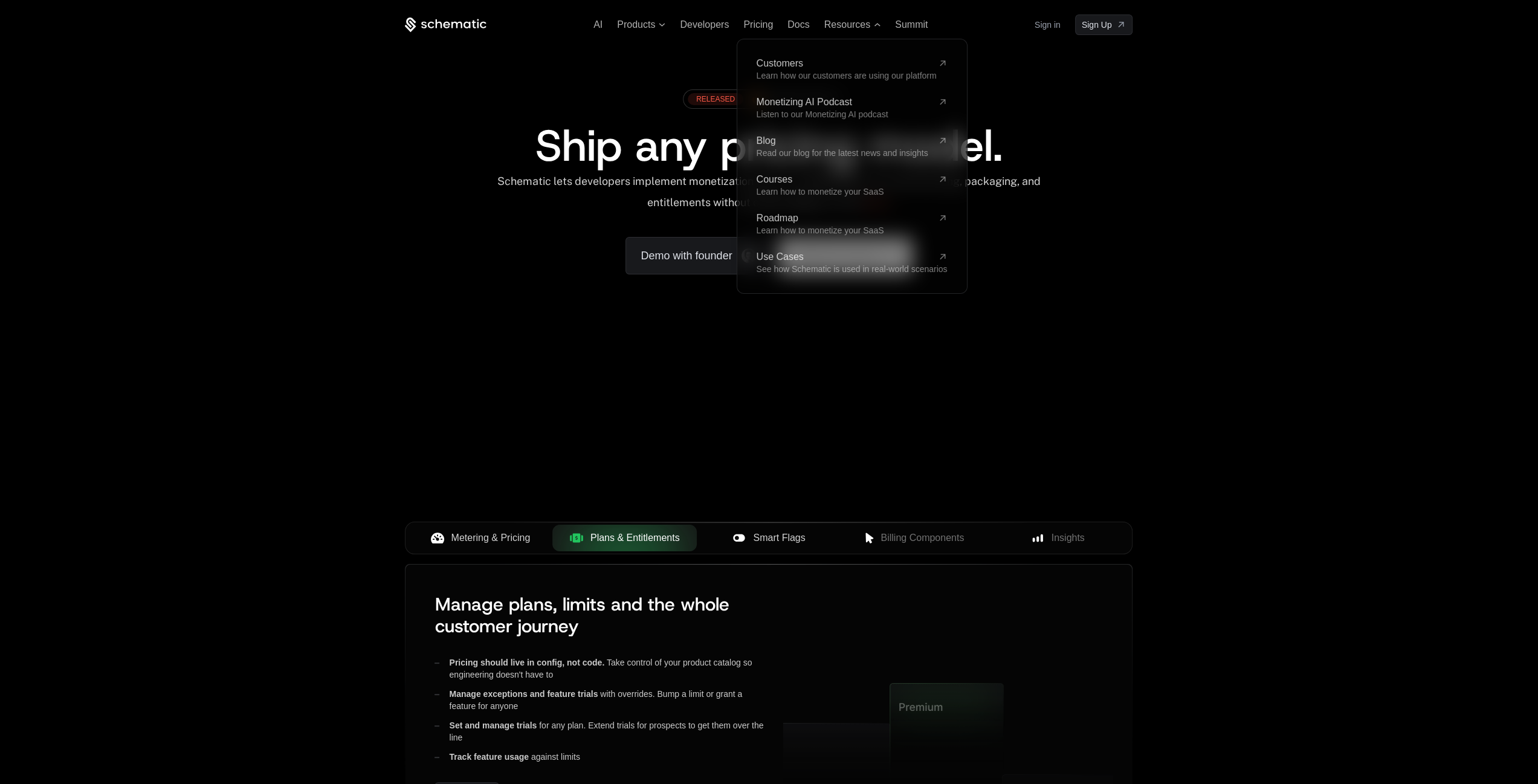
click at [749, 540] on div "Smart Flags" at bounding box center [769, 538] width 125 height 15
click at [882, 527] on button "Billing Components" at bounding box center [913, 538] width 144 height 27
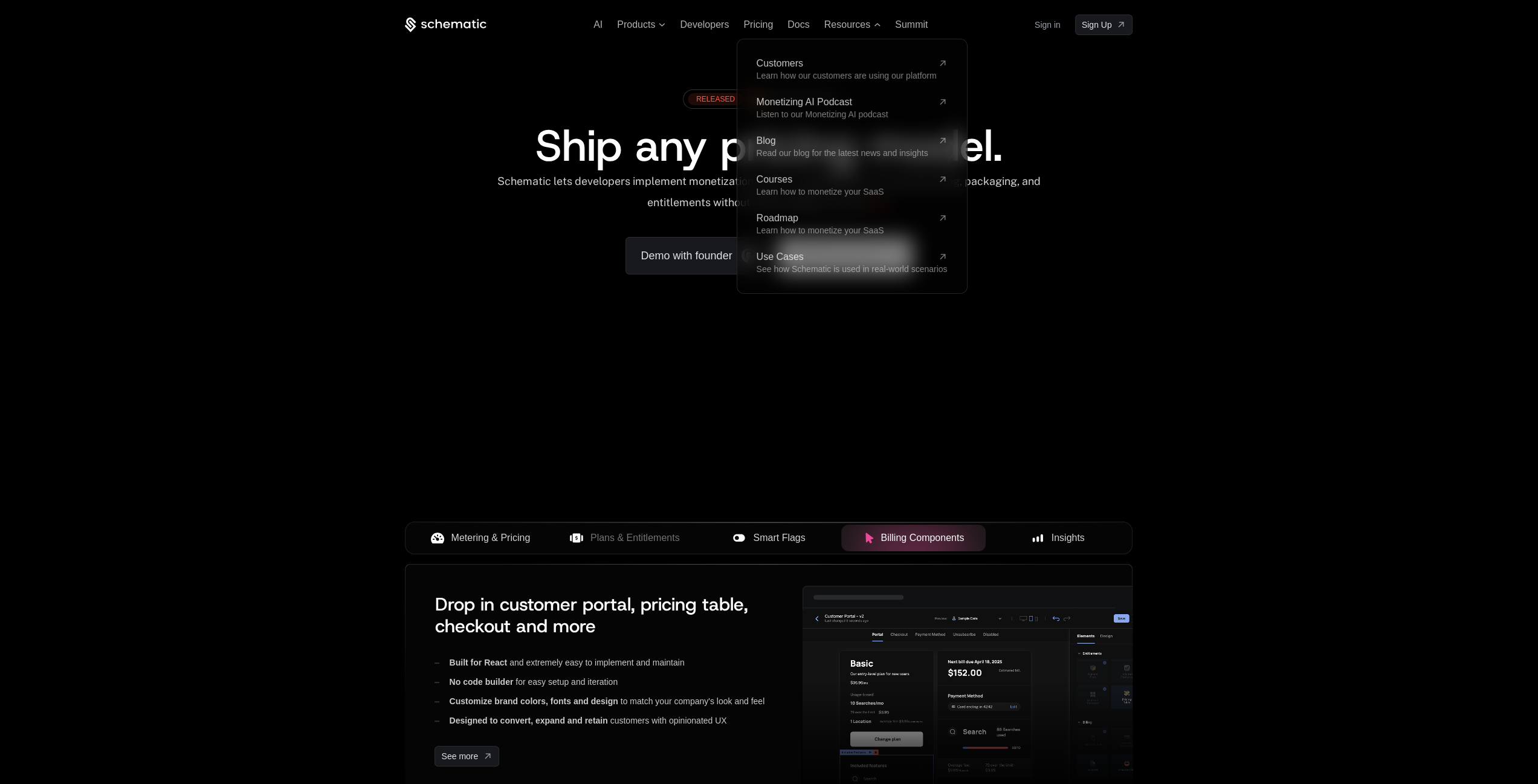
click at [1033, 532] on icon at bounding box center [1038, 538] width 11 height 11
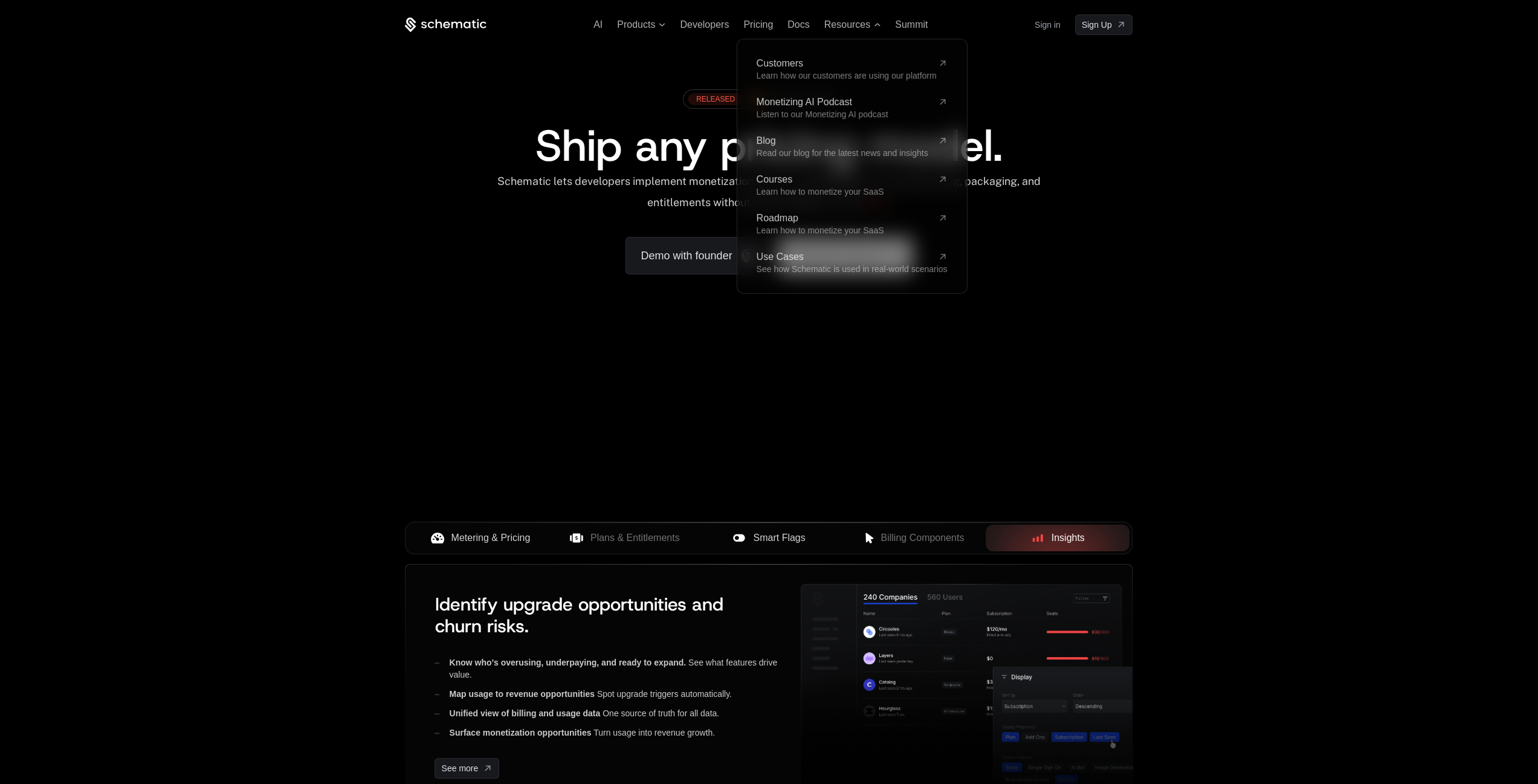
click at [433, 531] on icon at bounding box center [438, 538] width 13 height 13
